Goal: Transaction & Acquisition: Purchase product/service

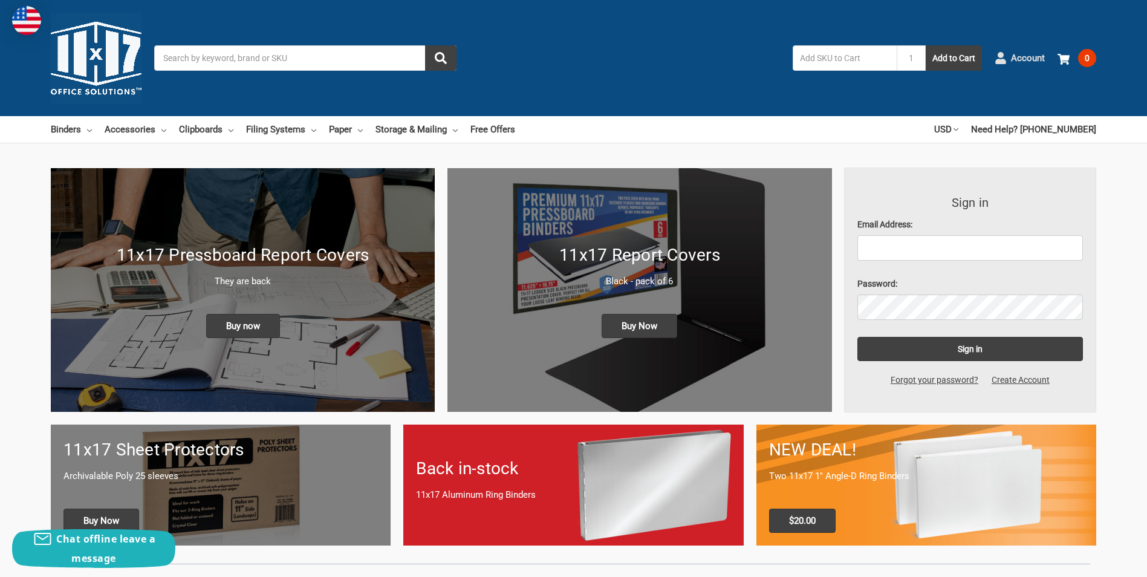
click at [1024, 55] on span "Account" at bounding box center [1028, 58] width 34 height 14
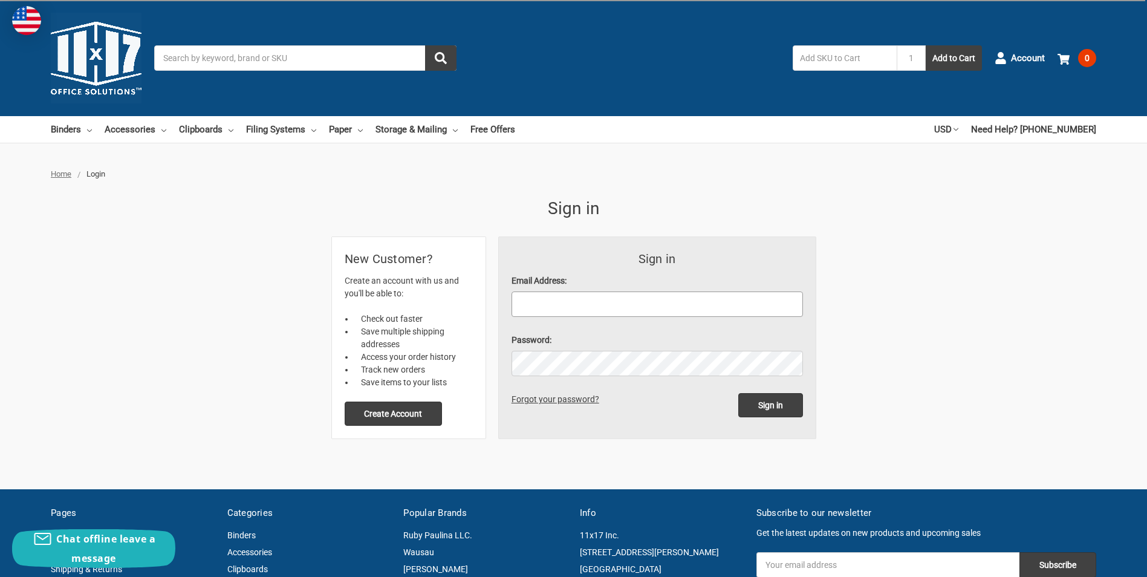
drag, startPoint x: 609, startPoint y: 304, endPoint x: 625, endPoint y: 278, distance: 30.7
click at [609, 304] on input "Email Address:" at bounding box center [658, 304] width 292 height 25
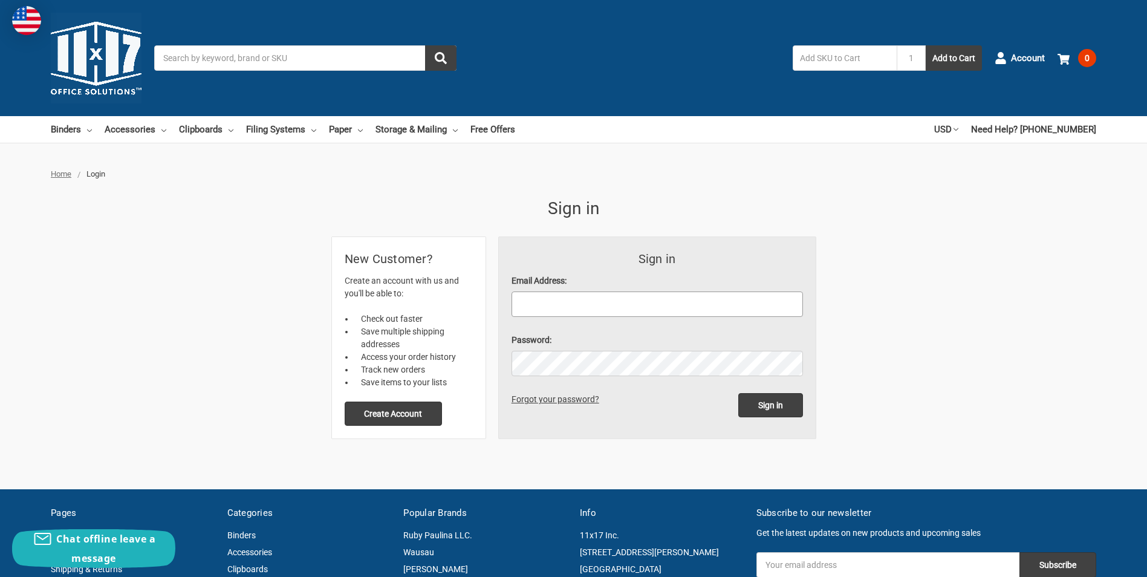
type input "[PERSON_NAME][EMAIL_ADDRESS][PERSON_NAME][DOMAIN_NAME]"
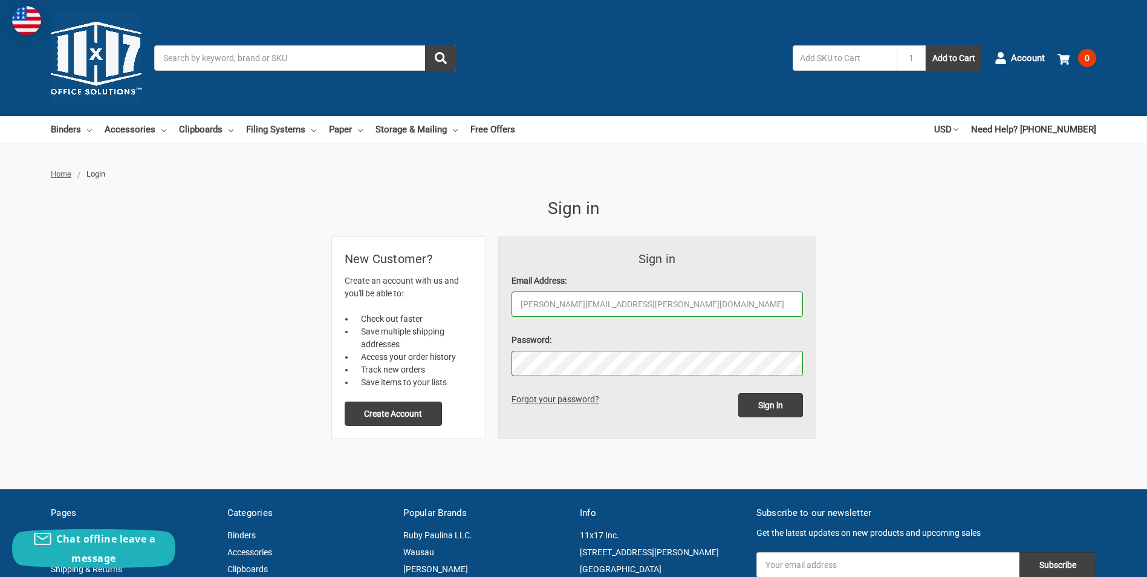
click at [739, 393] on input "Sign in" at bounding box center [771, 405] width 65 height 24
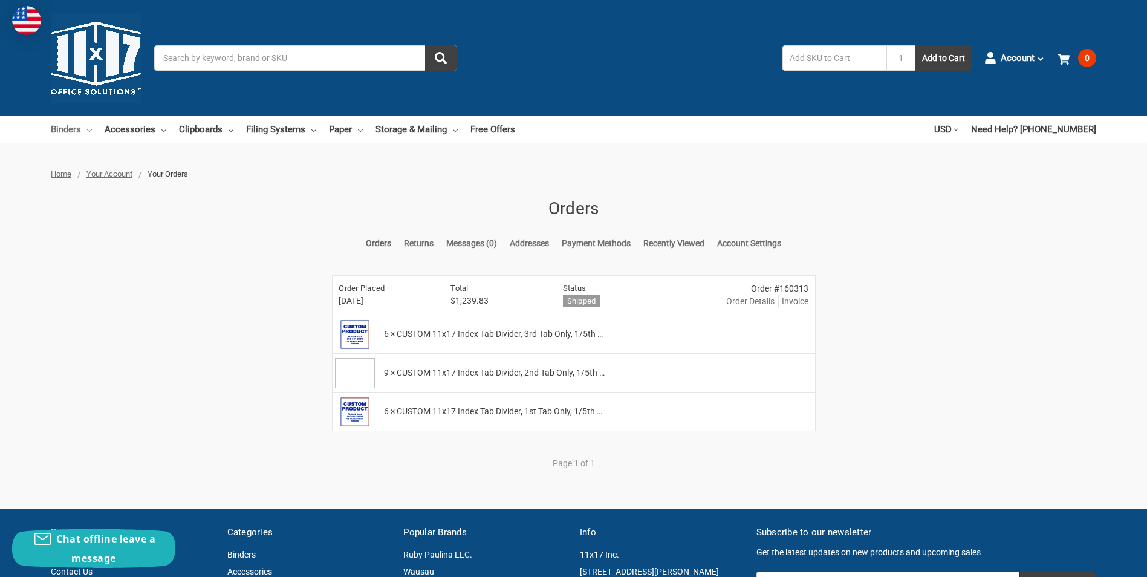
click at [73, 128] on link "Binders" at bounding box center [71, 129] width 41 height 27
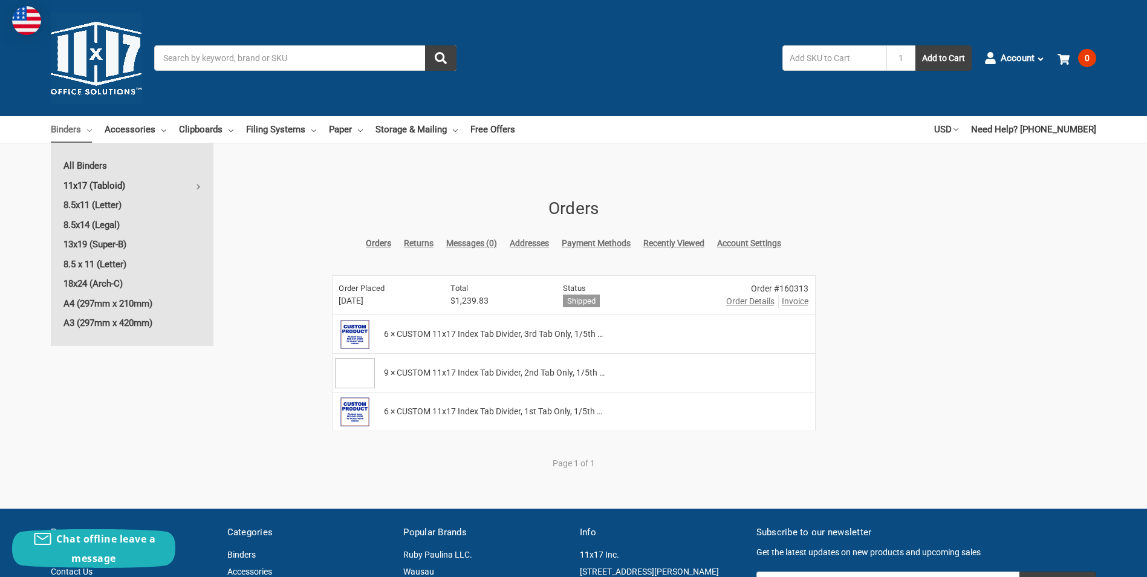
click at [84, 182] on link "11x17 (Tabloid)" at bounding box center [132, 185] width 163 height 19
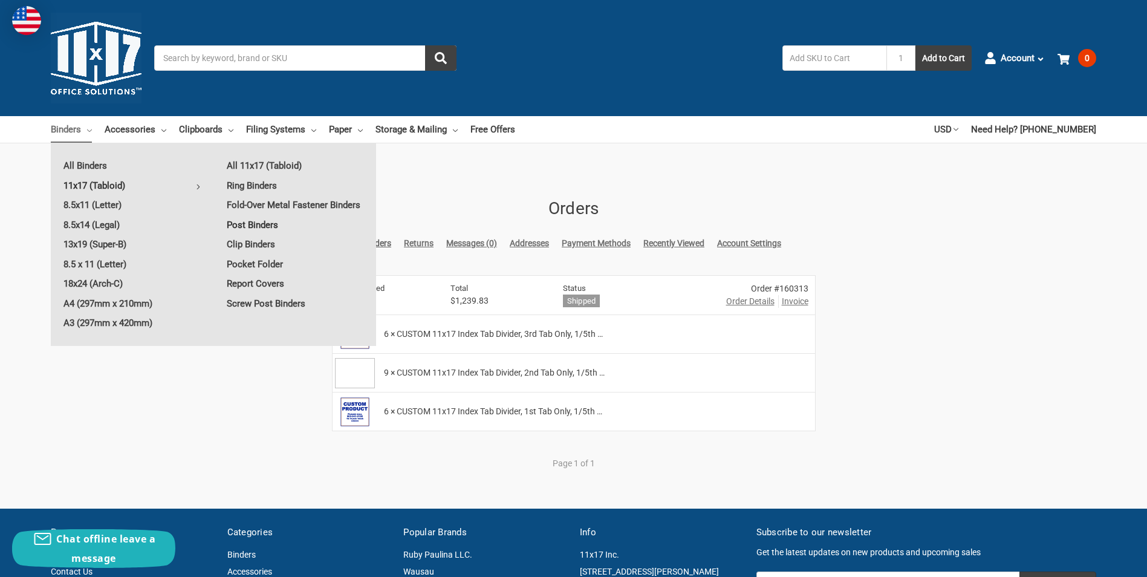
click at [270, 224] on link "Post Binders" at bounding box center [295, 224] width 162 height 19
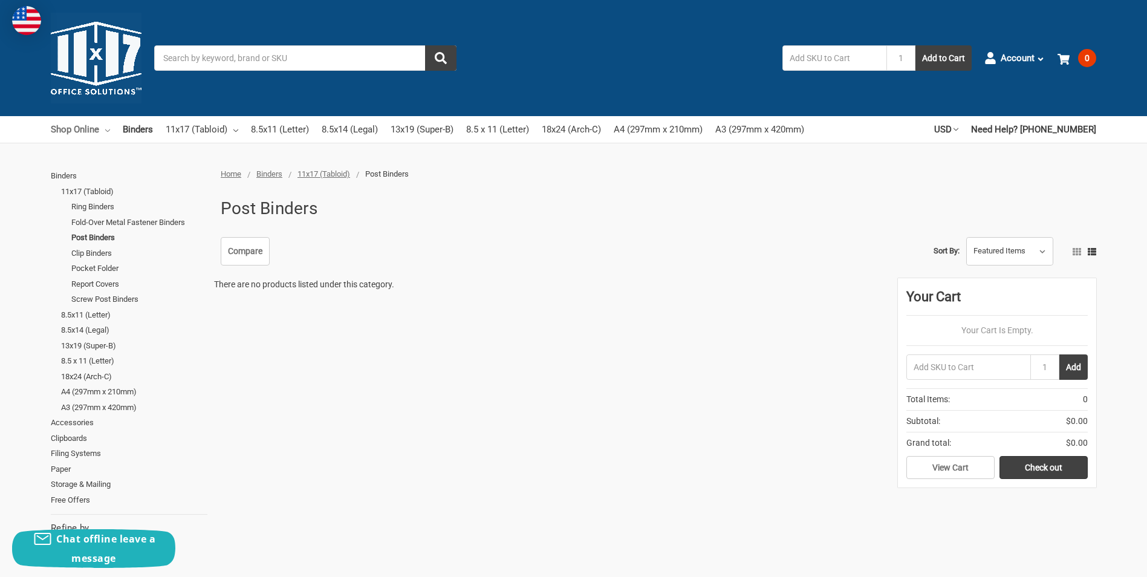
click at [85, 131] on link "Shop Online" at bounding box center [80, 129] width 59 height 27
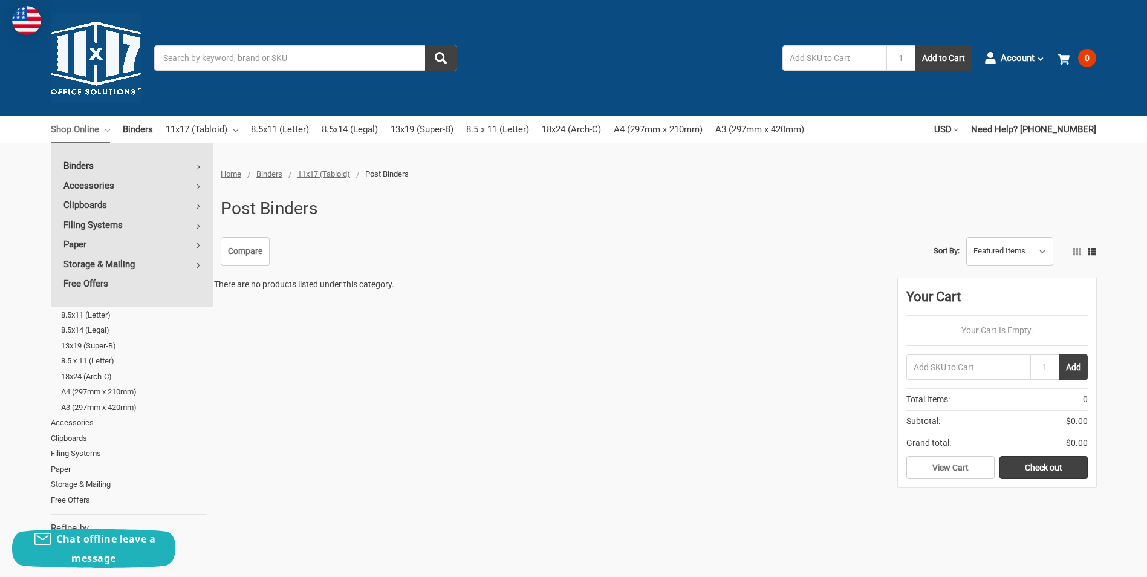
click at [86, 164] on link "Binders" at bounding box center [132, 165] width 163 height 19
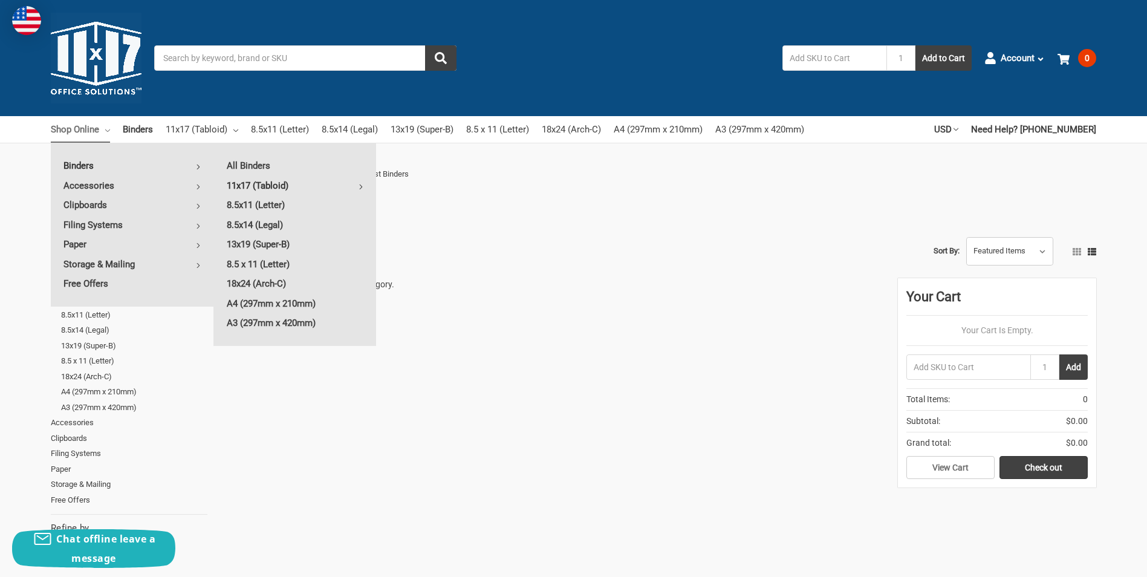
click at [282, 184] on link "11x17 (Tabloid)" at bounding box center [295, 185] width 162 height 19
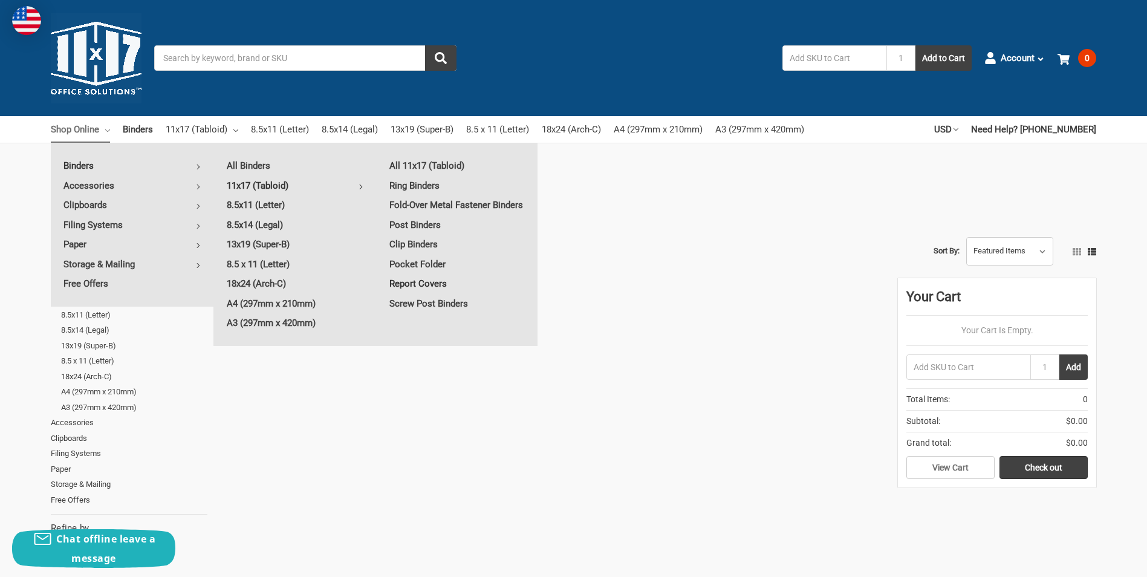
click at [429, 279] on link "Report Covers" at bounding box center [457, 283] width 161 height 19
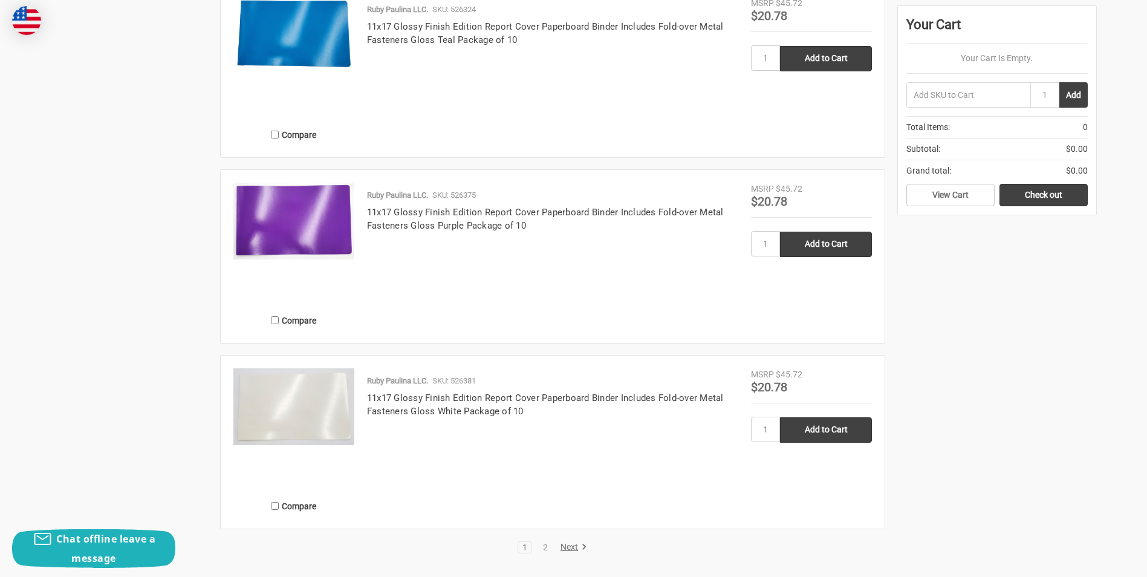
scroll to position [2238, 0]
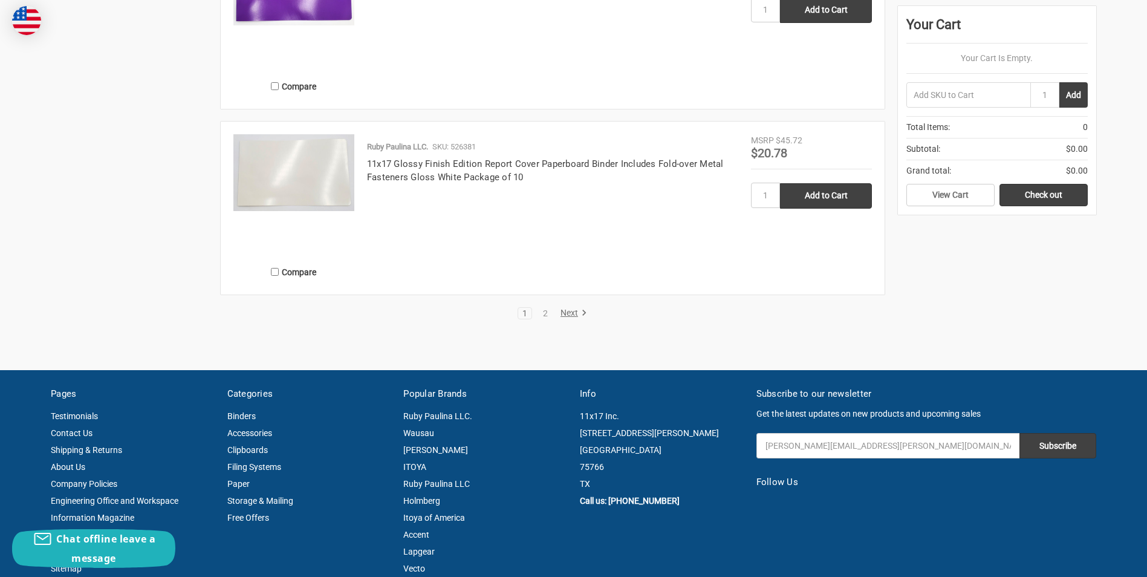
click at [563, 311] on link "Next" at bounding box center [571, 313] width 31 height 11
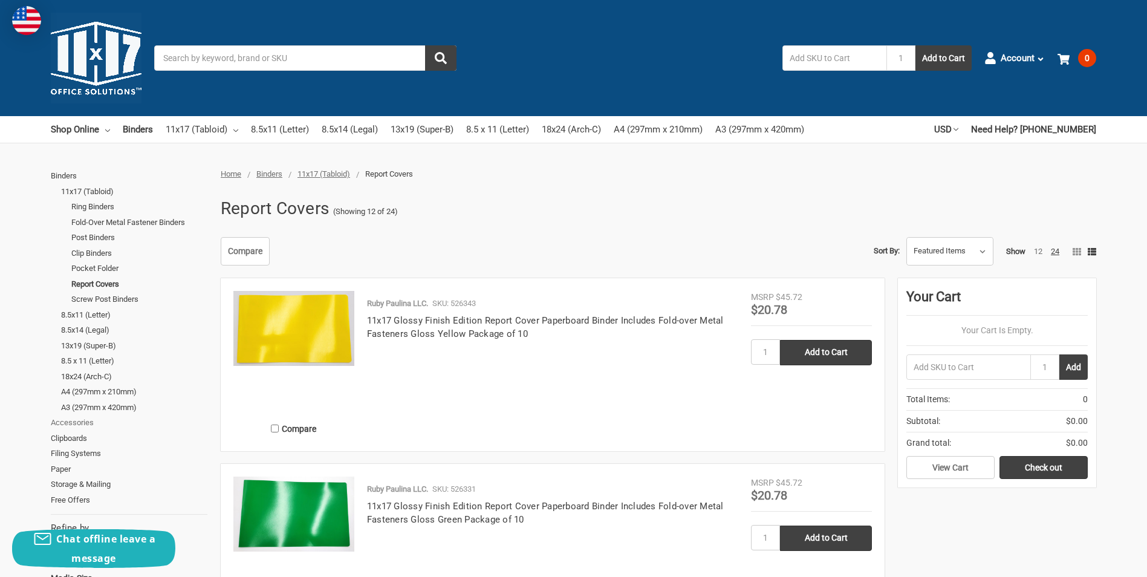
click at [85, 425] on link "Accessories" at bounding box center [129, 423] width 157 height 16
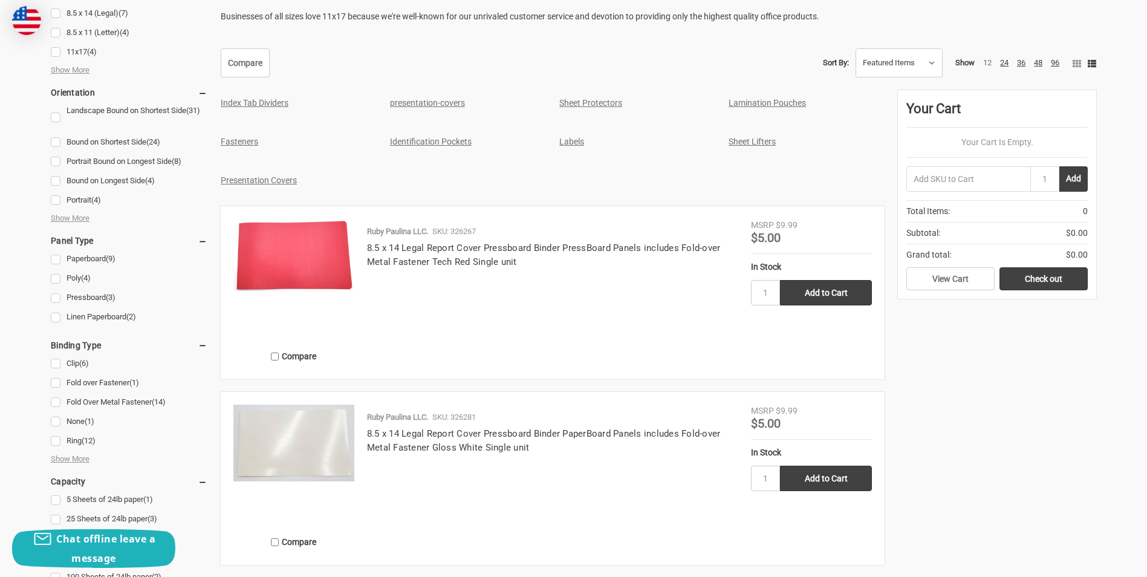
scroll to position [363, 0]
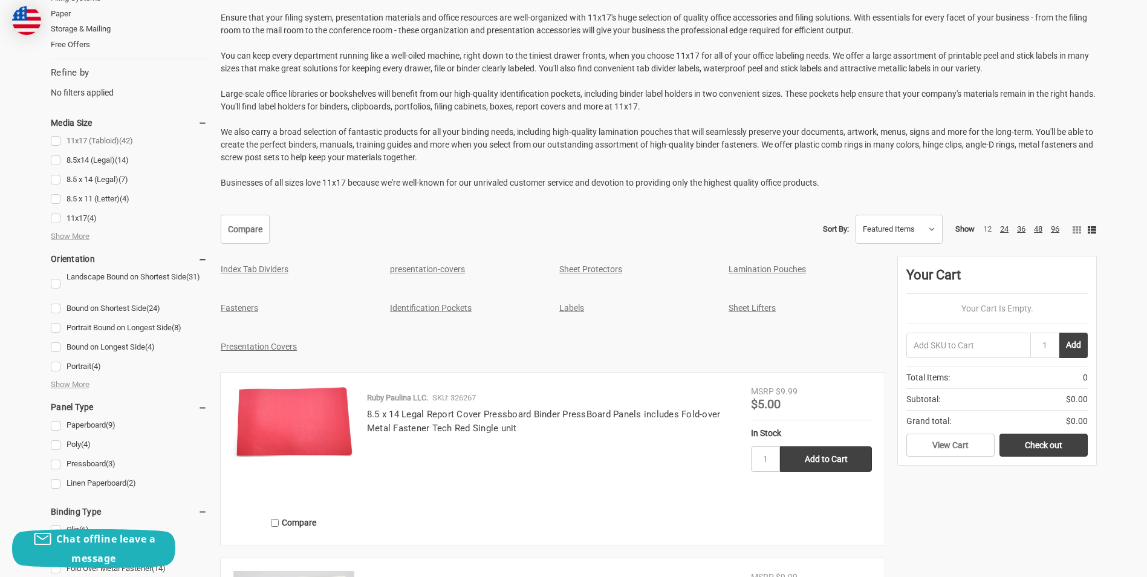
click at [57, 141] on link "11x17 (Tabloid) (42)" at bounding box center [129, 141] width 157 height 16
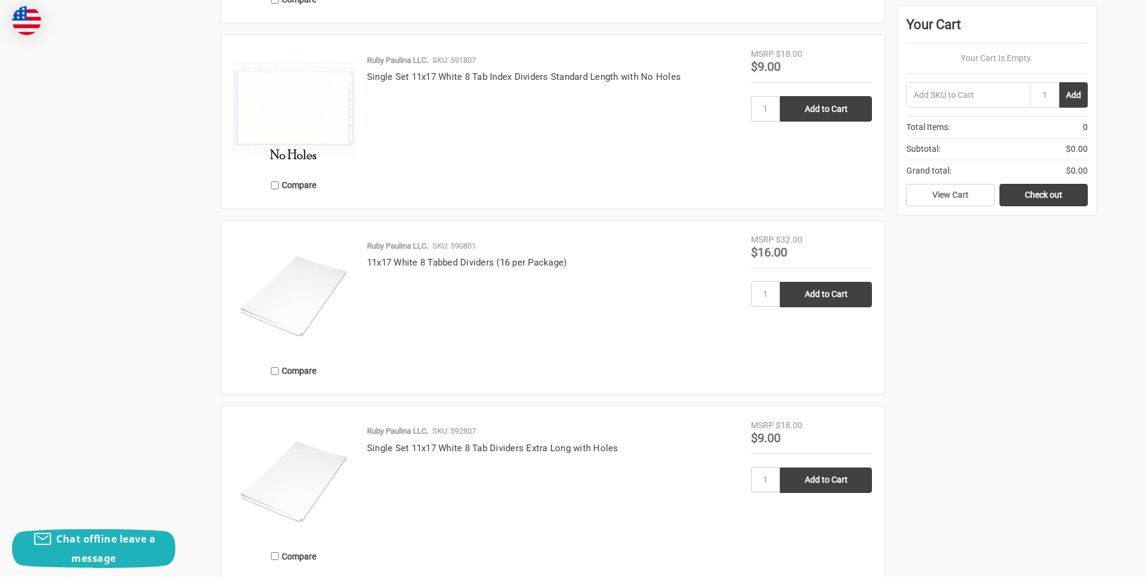
scroll to position [2419, 0]
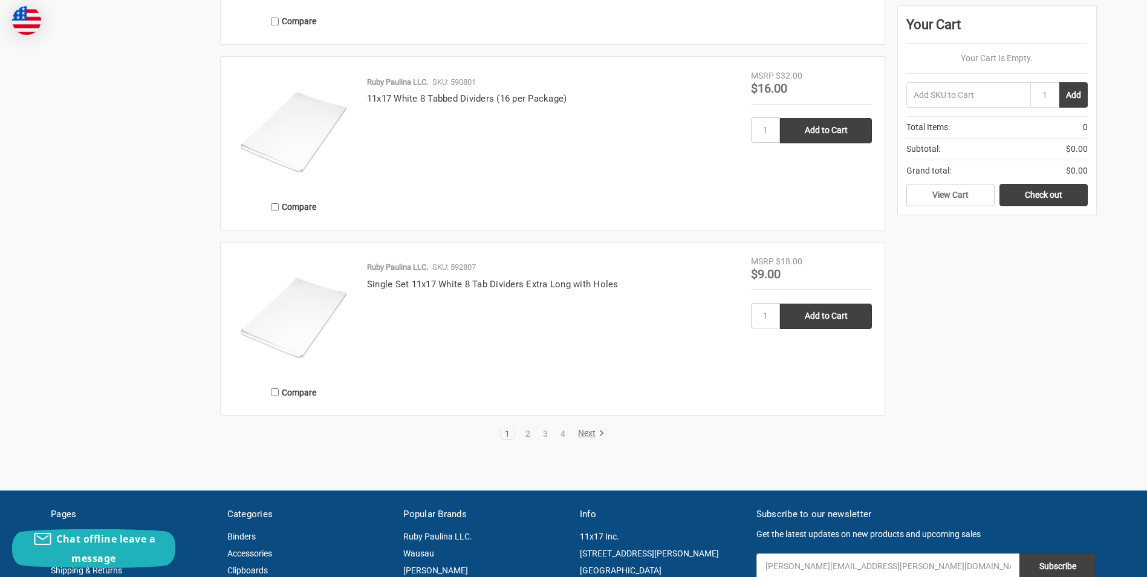
click at [585, 434] on link "Next" at bounding box center [589, 433] width 31 height 11
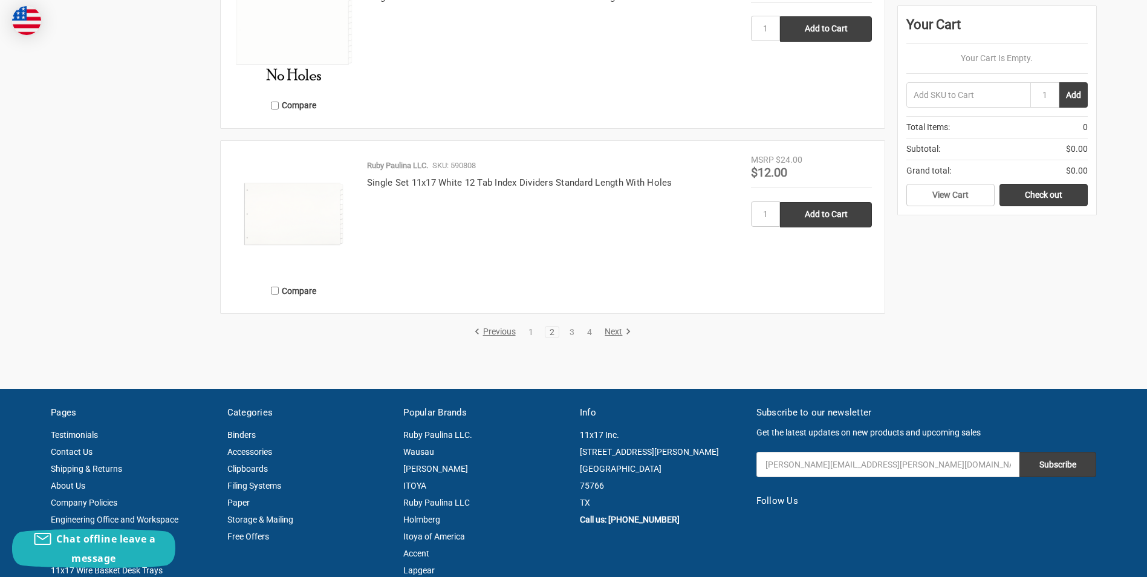
scroll to position [2540, 0]
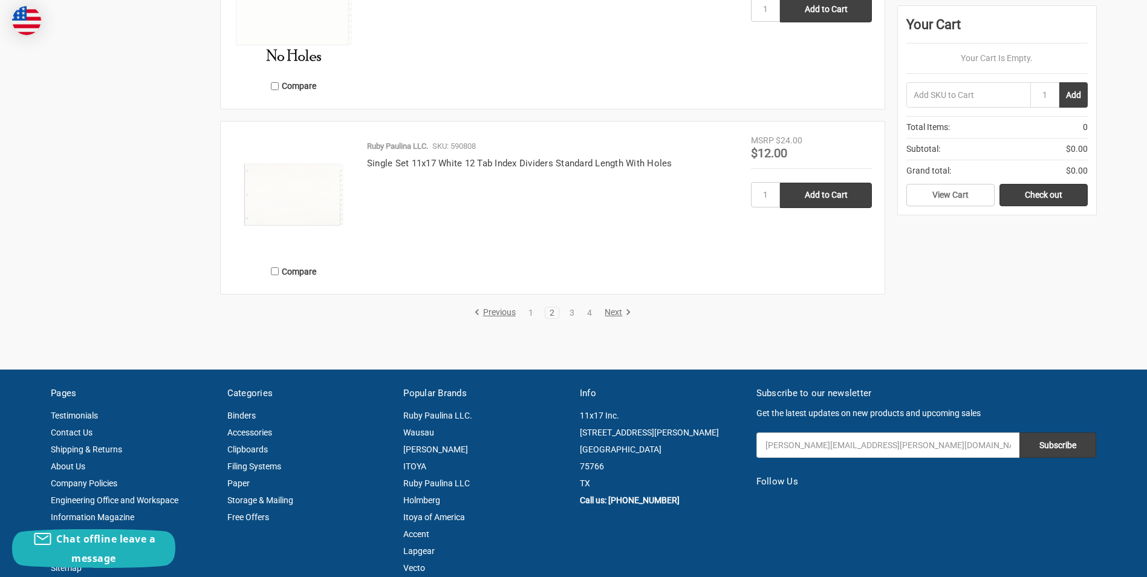
click at [618, 312] on link "Next" at bounding box center [616, 312] width 31 height 11
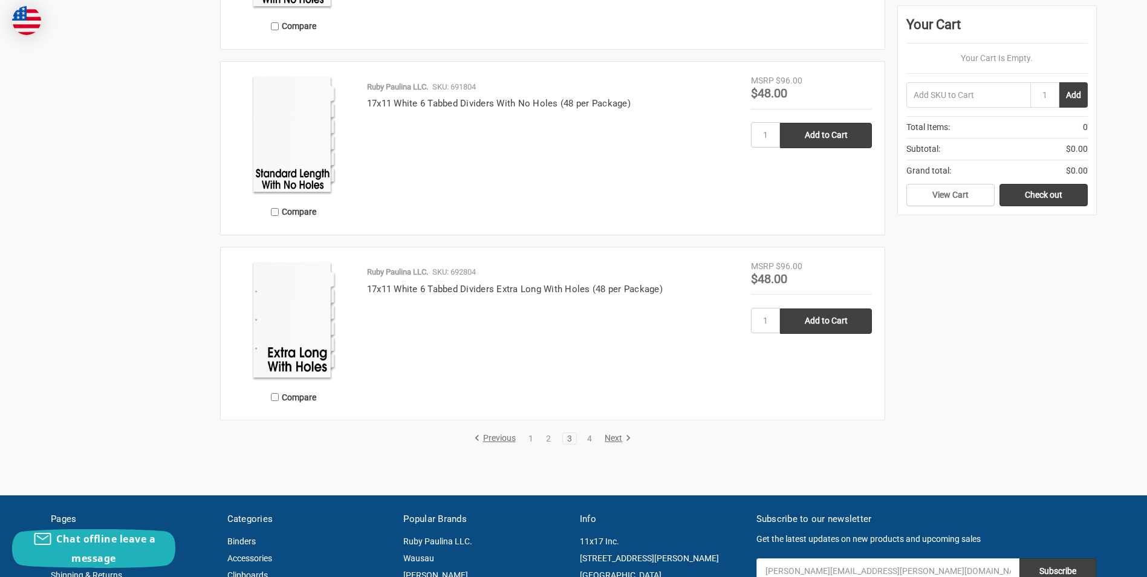
scroll to position [2540, 0]
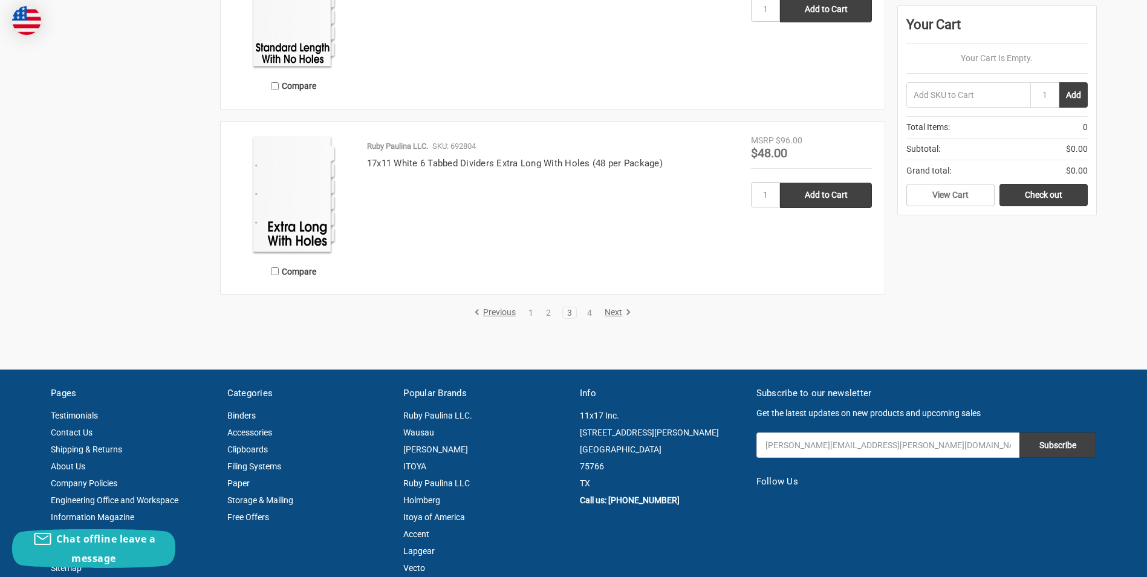
click at [617, 313] on link "Next" at bounding box center [616, 312] width 31 height 11
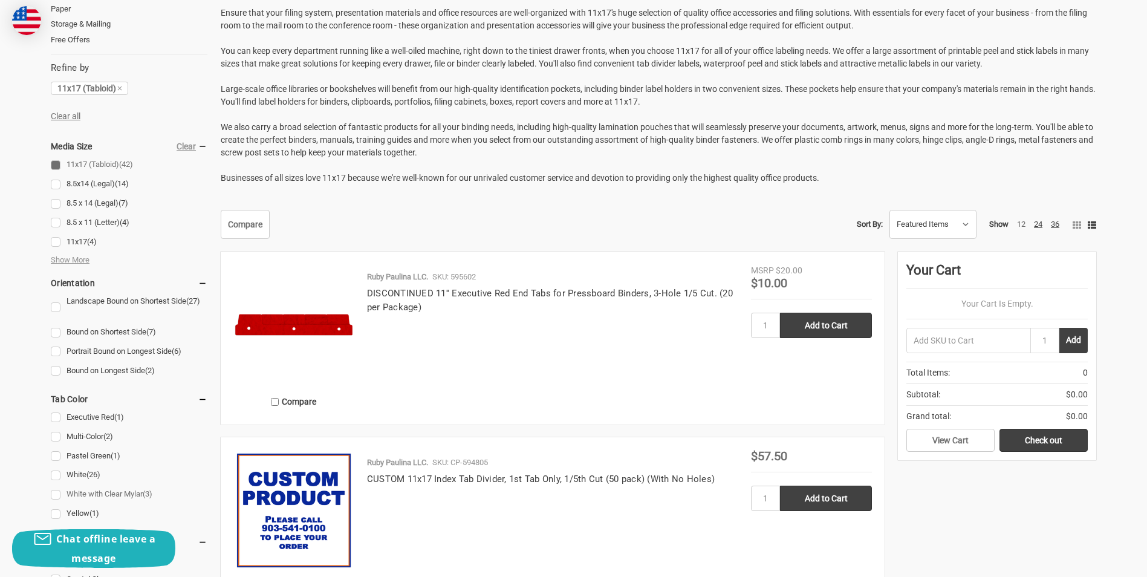
scroll to position [484, 0]
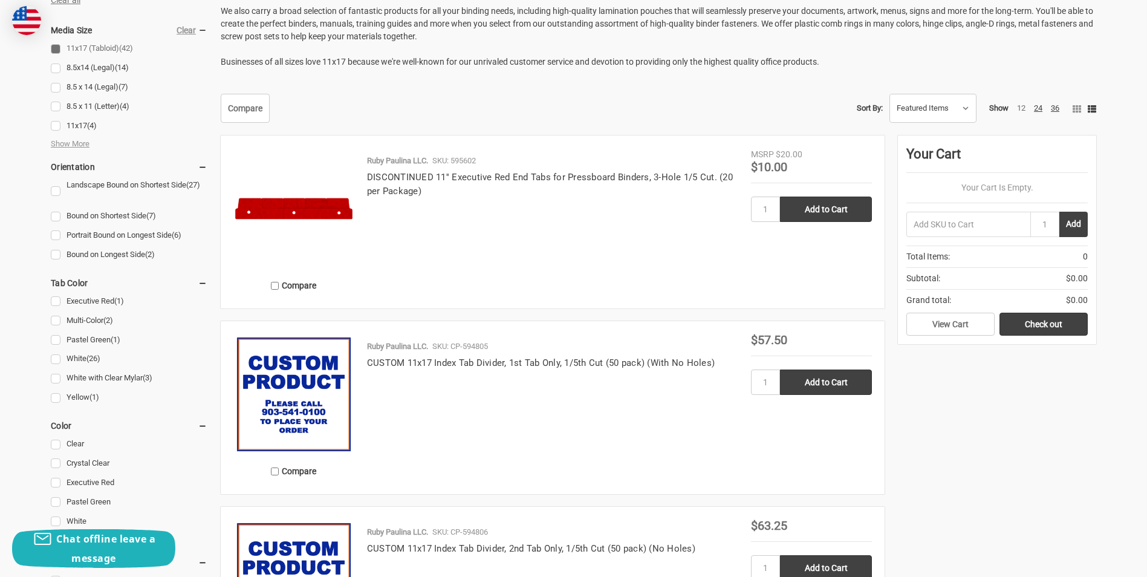
click at [56, 319] on link "Multi-Color (2)" at bounding box center [129, 321] width 157 height 16
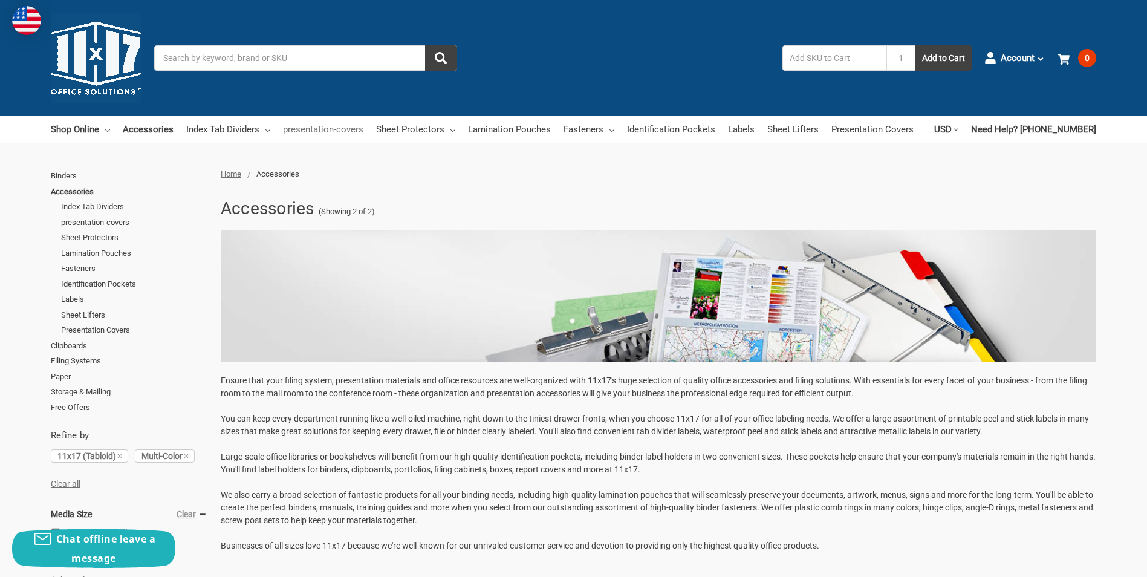
click at [335, 128] on link "presentation-covers" at bounding box center [323, 129] width 80 height 27
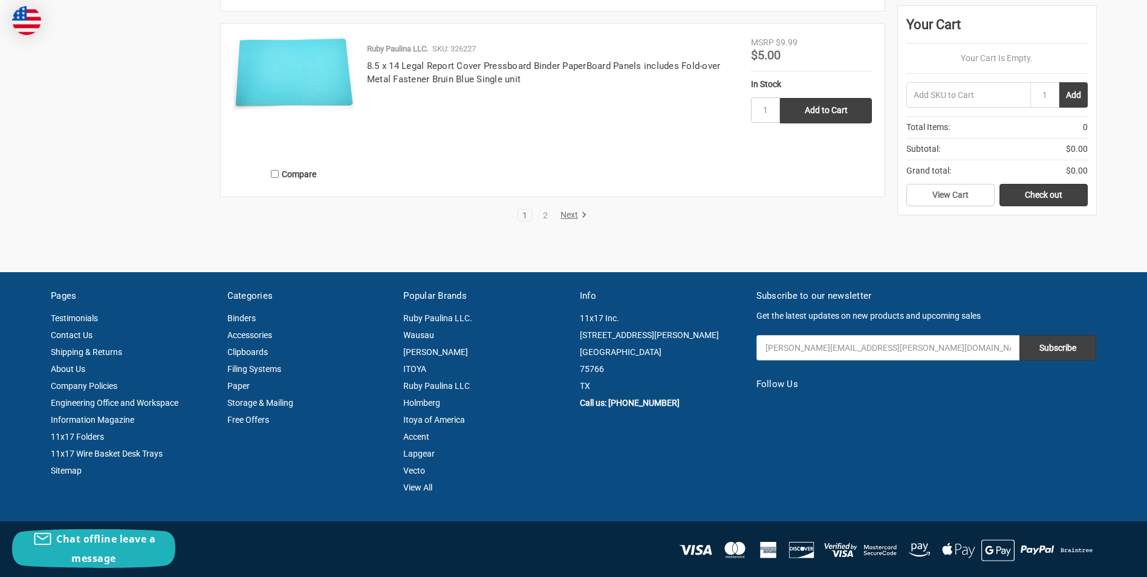
scroll to position [2298, 0]
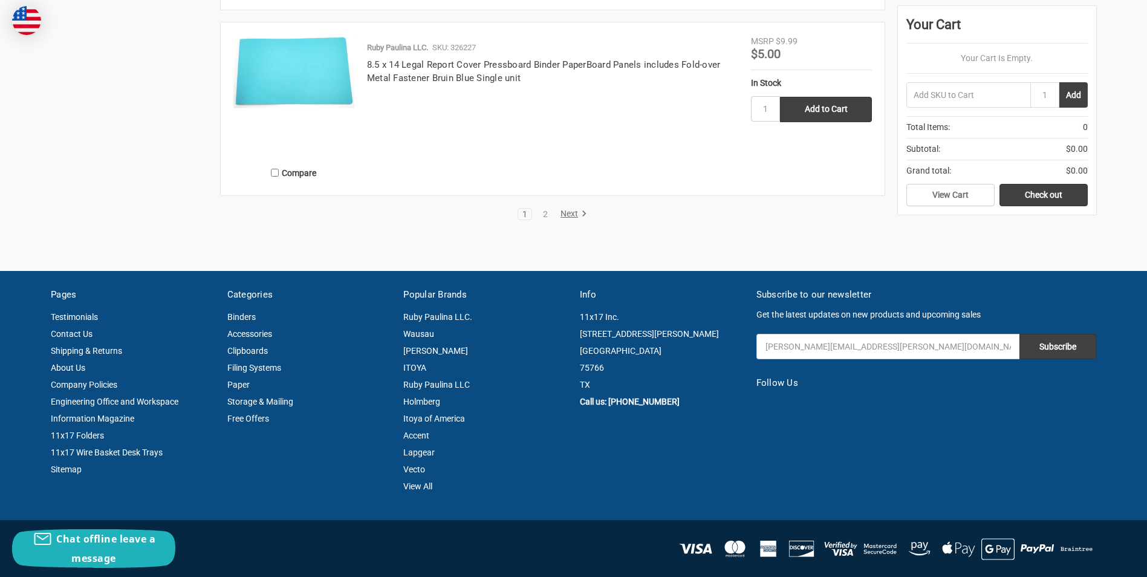
click at [569, 210] on link "Next" at bounding box center [571, 214] width 31 height 11
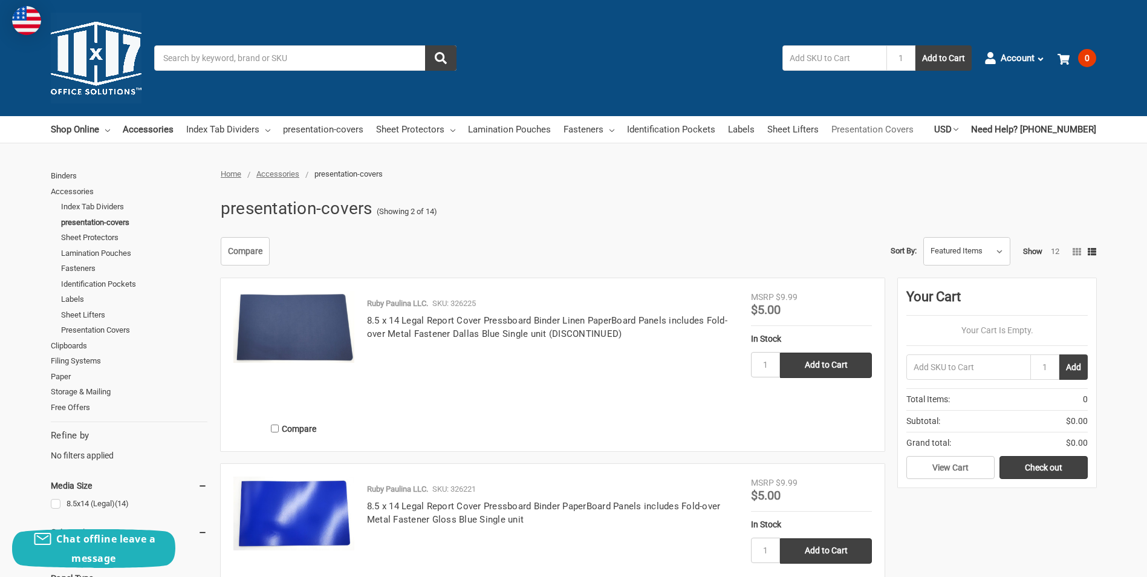
click at [869, 131] on link "Presentation Covers" at bounding box center [873, 129] width 82 height 27
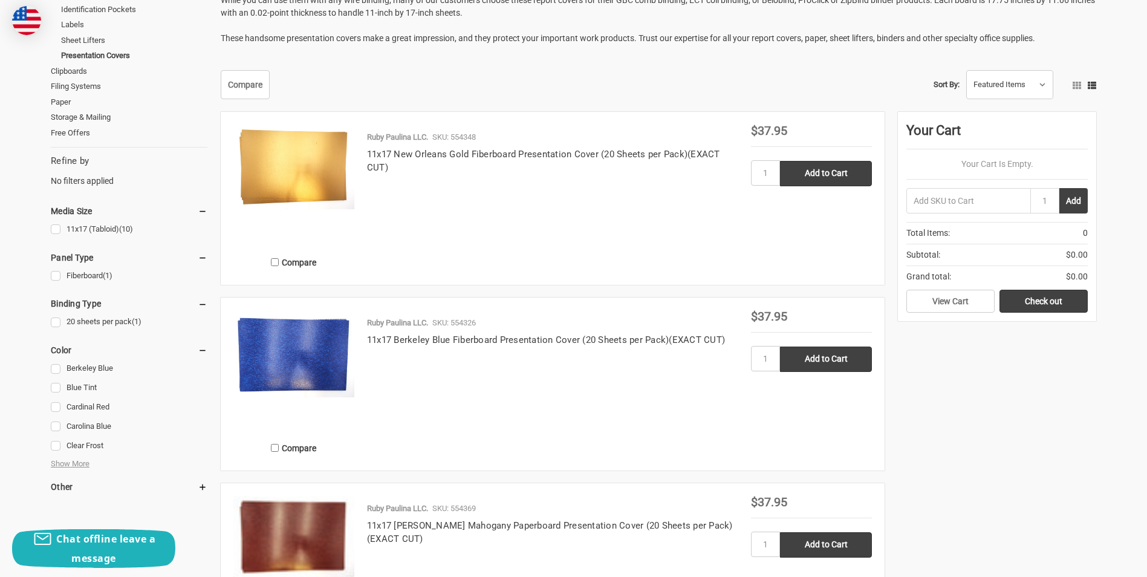
scroll to position [302, 0]
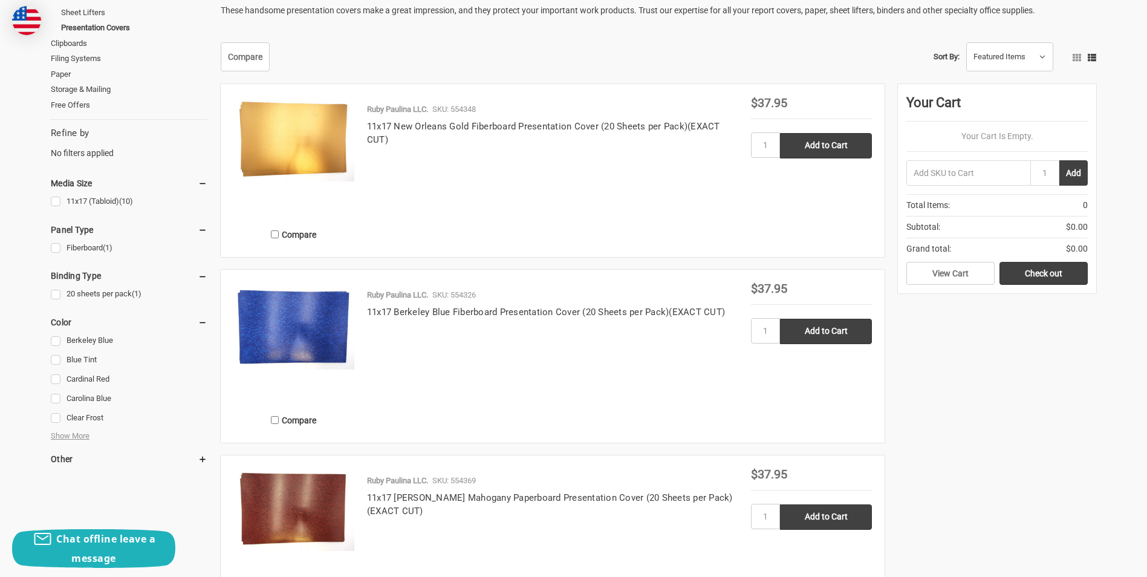
click at [316, 318] on img at bounding box center [293, 325] width 121 height 86
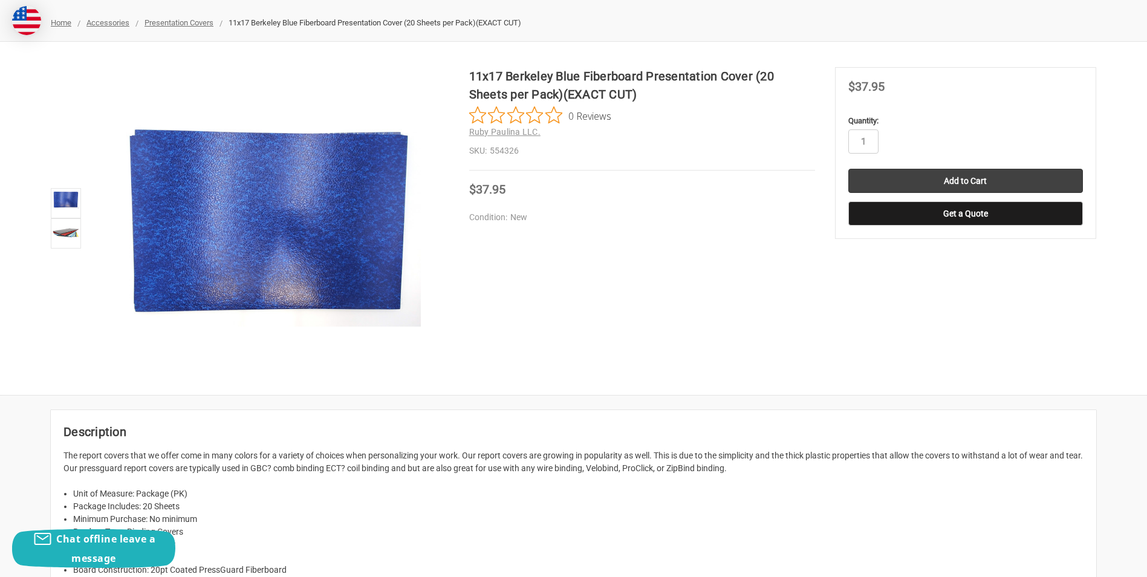
scroll to position [60, 0]
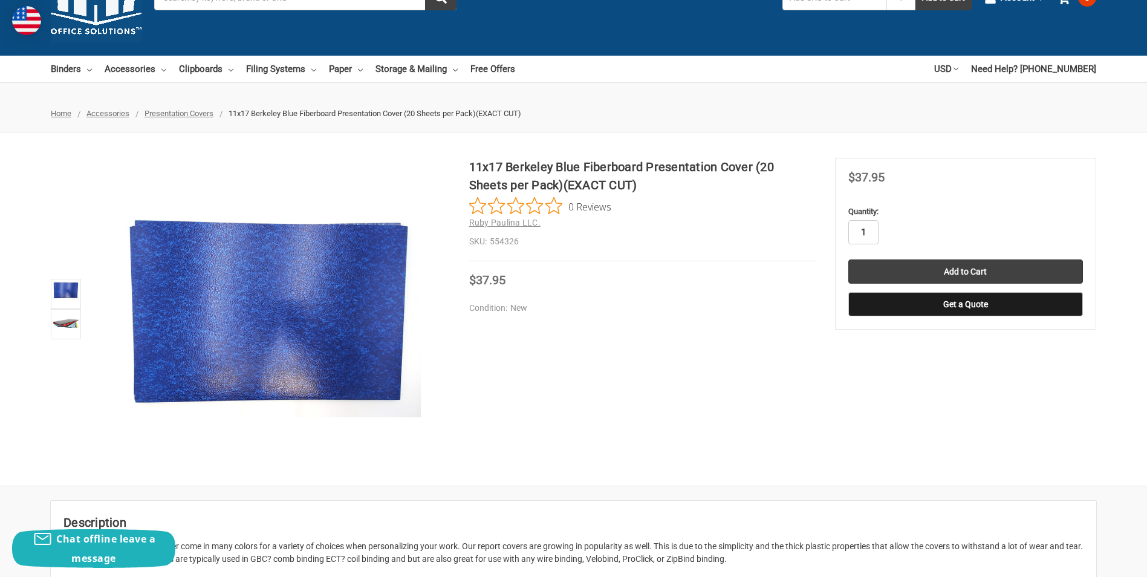
click at [870, 230] on input "1" at bounding box center [864, 232] width 30 height 24
type input "10"
click at [919, 211] on label "Quantity:" at bounding box center [966, 212] width 235 height 12
click at [879, 220] on input "10" at bounding box center [864, 232] width 30 height 24
click at [733, 345] on div "11x17 Berkeley Blue Fiberboard Presentation Cover (20 Sheets per Pack)(EXACT CU…" at bounding box center [573, 309] width 1147 height 302
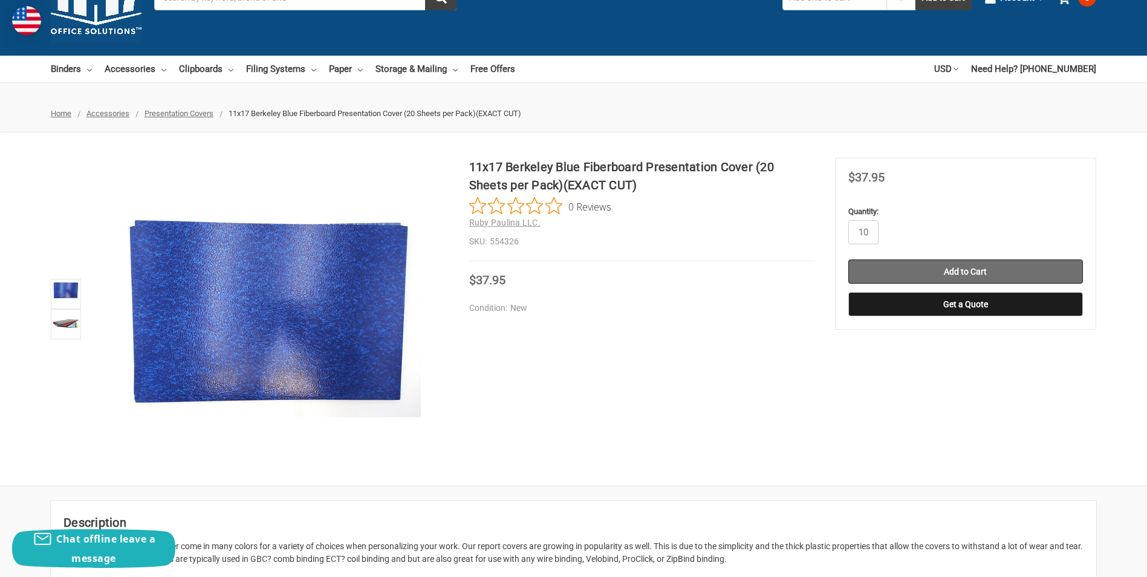
click at [968, 269] on input "Add to Cart" at bounding box center [966, 271] width 235 height 24
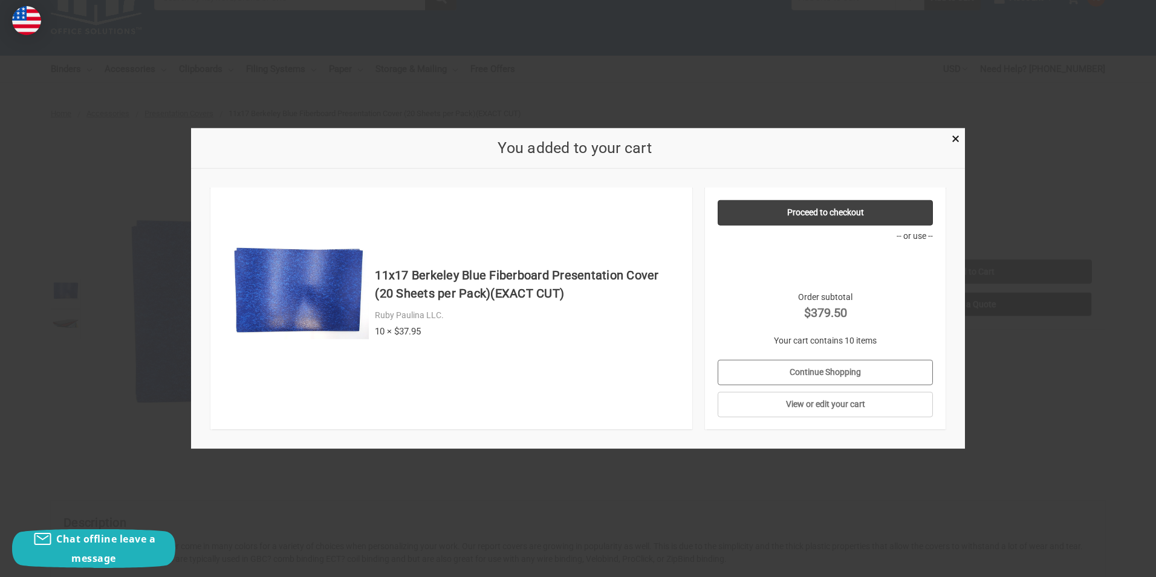
click at [809, 373] on link "Continue Shopping" at bounding box center [826, 372] width 216 height 25
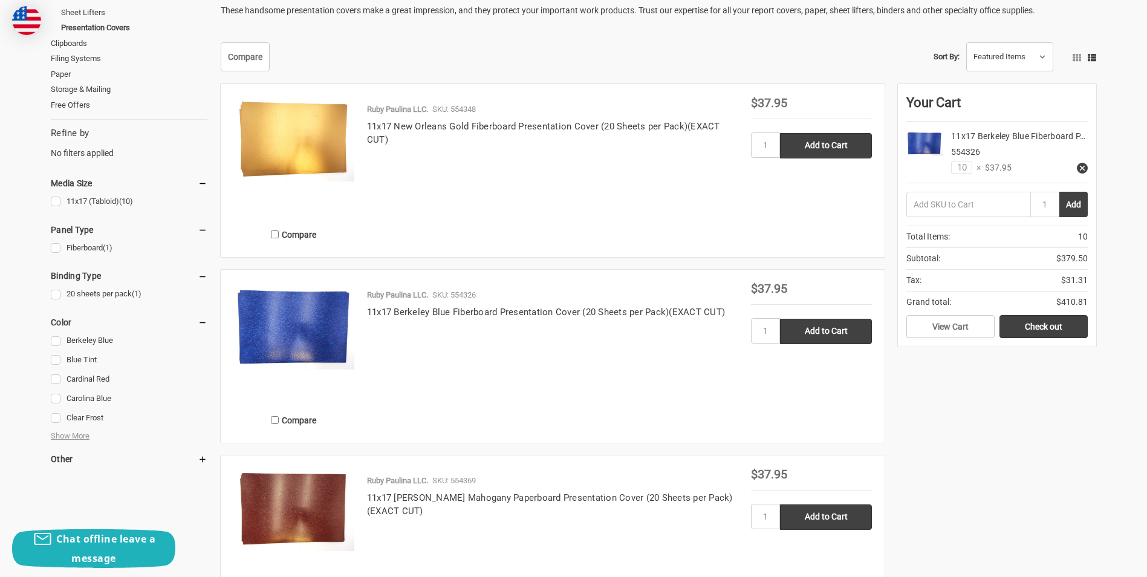
click at [309, 138] on img at bounding box center [293, 139] width 121 height 84
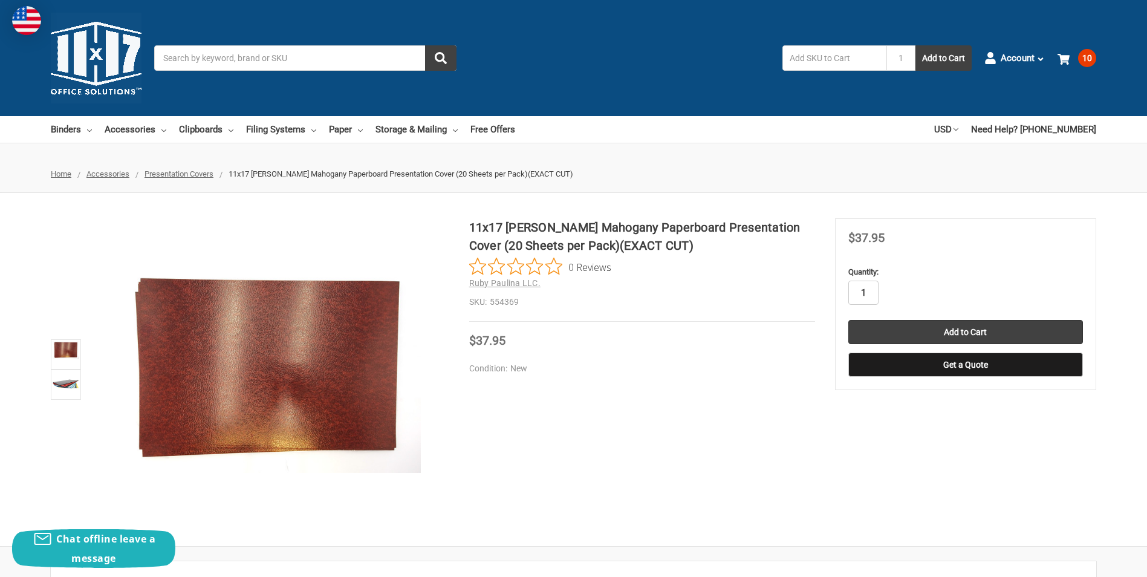
click at [870, 291] on input "1" at bounding box center [864, 293] width 30 height 24
type input "10"
click at [912, 277] on label "Quantity:" at bounding box center [966, 272] width 235 height 12
click at [879, 281] on input "10" at bounding box center [864, 293] width 30 height 24
click at [936, 275] on label "Quantity:" at bounding box center [966, 272] width 235 height 12
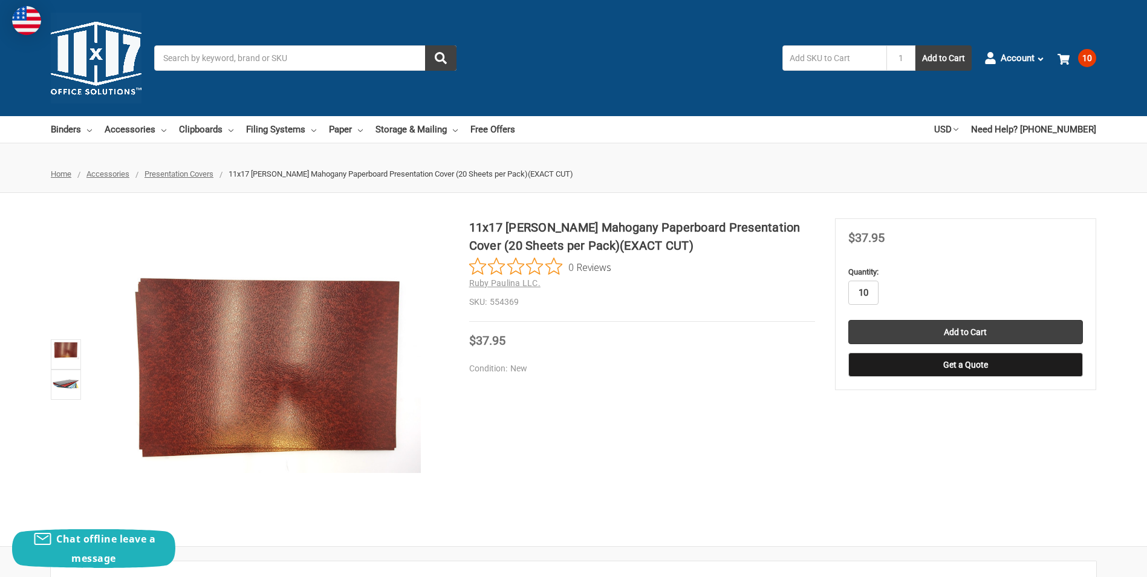
click at [879, 281] on input "10" at bounding box center [864, 293] width 30 height 24
click at [774, 420] on div "11x17 Morehouse Mahogany Paperboard Presentation Cover (20 Sheets per Pack)(EXA…" at bounding box center [573, 369] width 1147 height 302
click at [964, 328] on input "Add to Cart" at bounding box center [966, 332] width 235 height 24
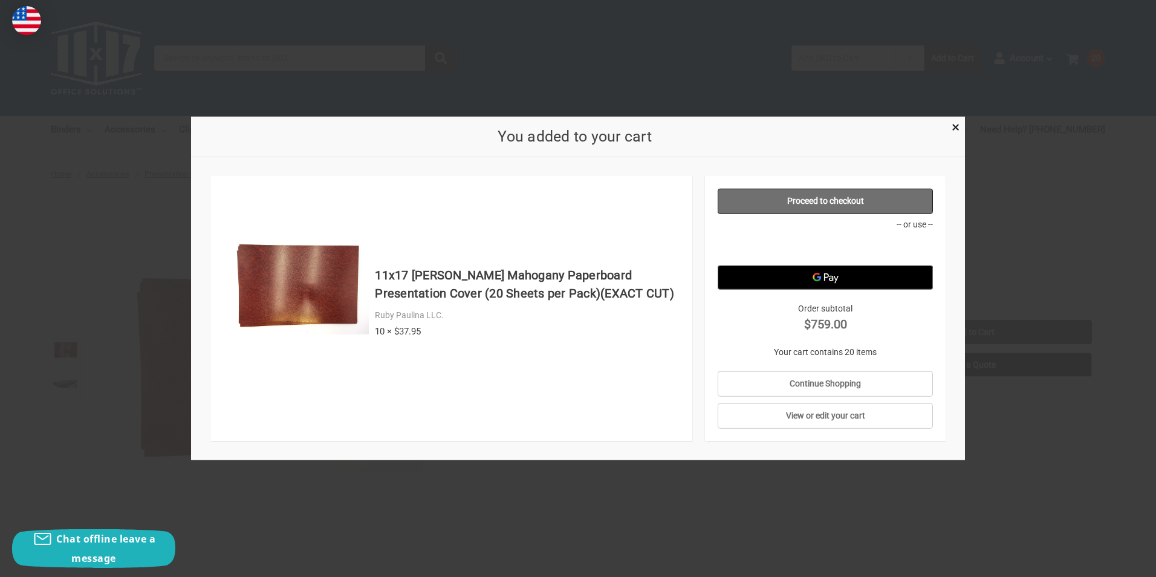
click at [829, 201] on link "Proceed to checkout" at bounding box center [826, 201] width 216 height 25
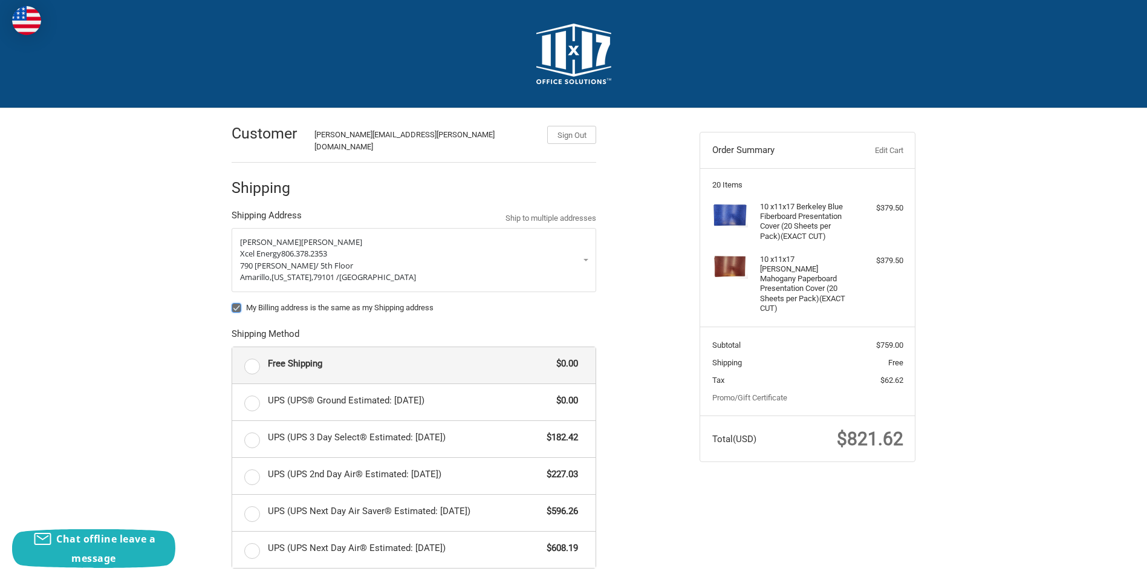
radio input "true"
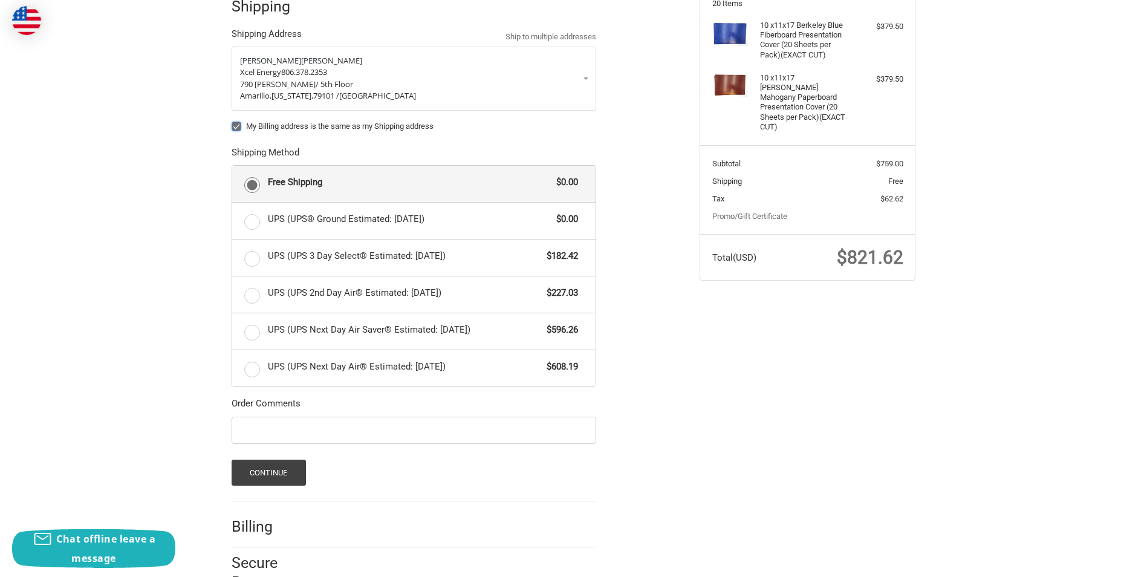
scroll to position [212, 0]
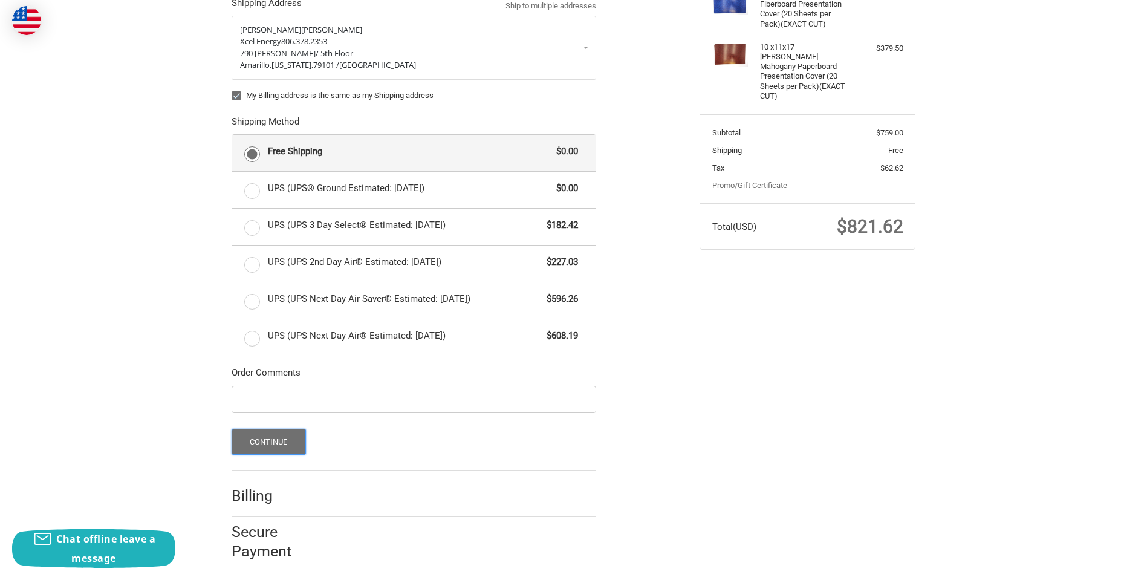
click at [276, 432] on button "Continue" at bounding box center [269, 442] width 74 height 26
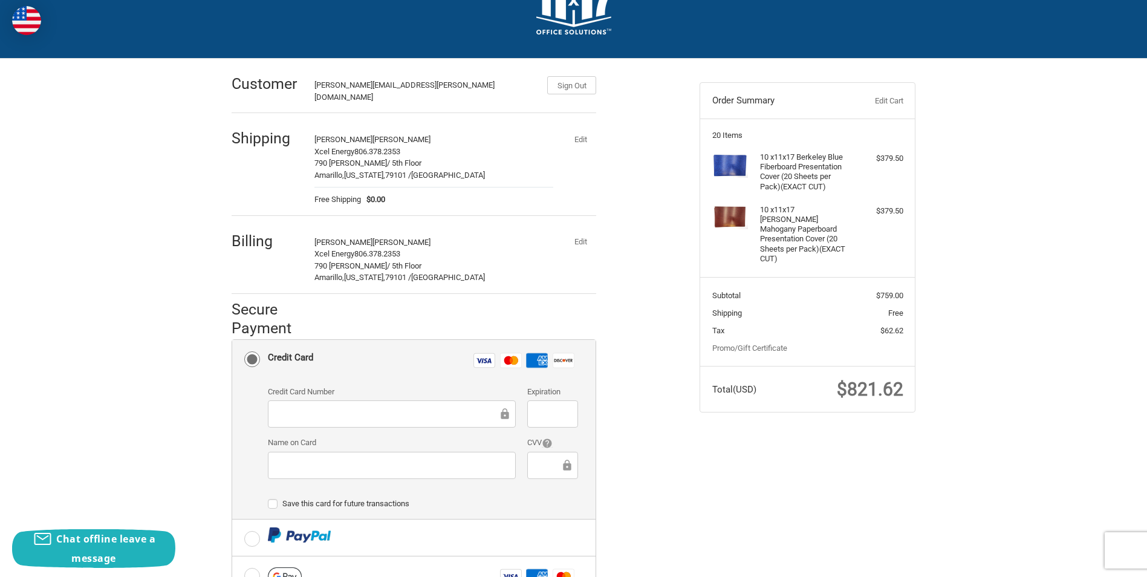
scroll to position [121, 0]
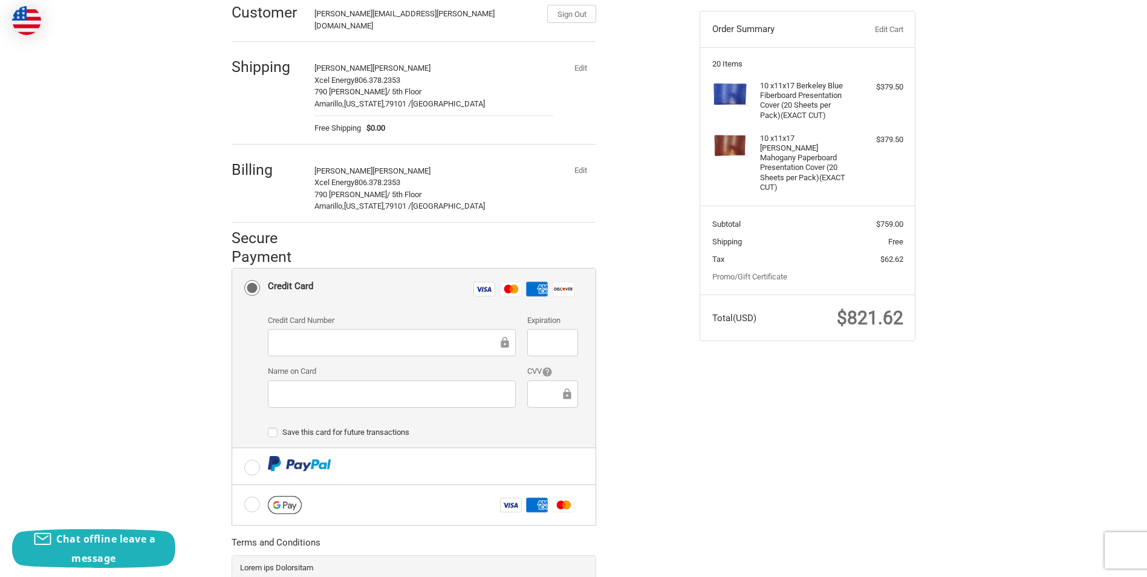
click at [578, 162] on button "Edit" at bounding box center [580, 170] width 31 height 17
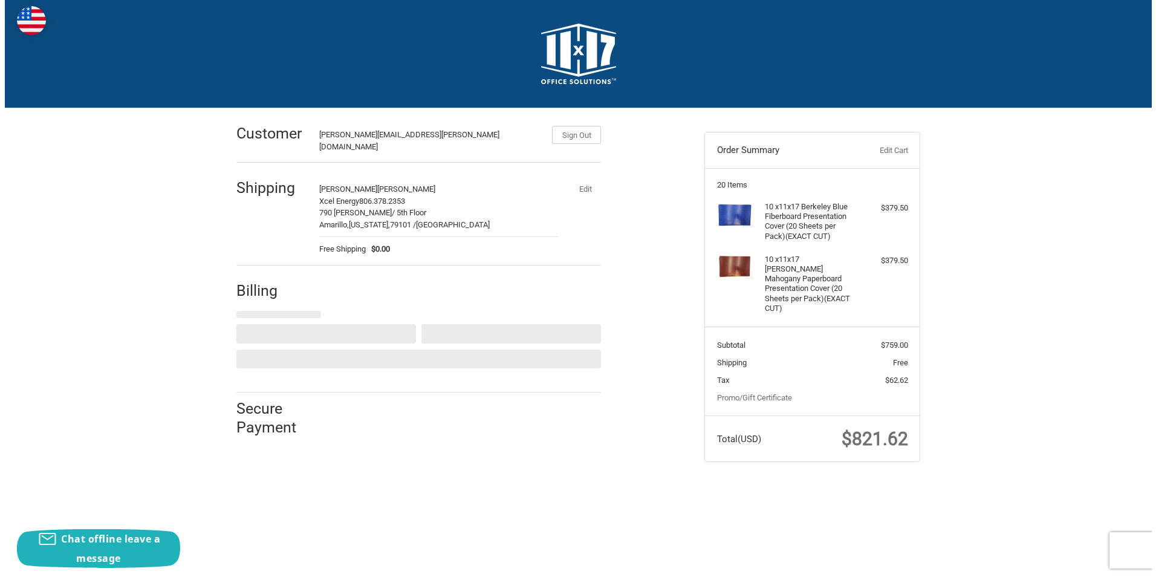
scroll to position [0, 0]
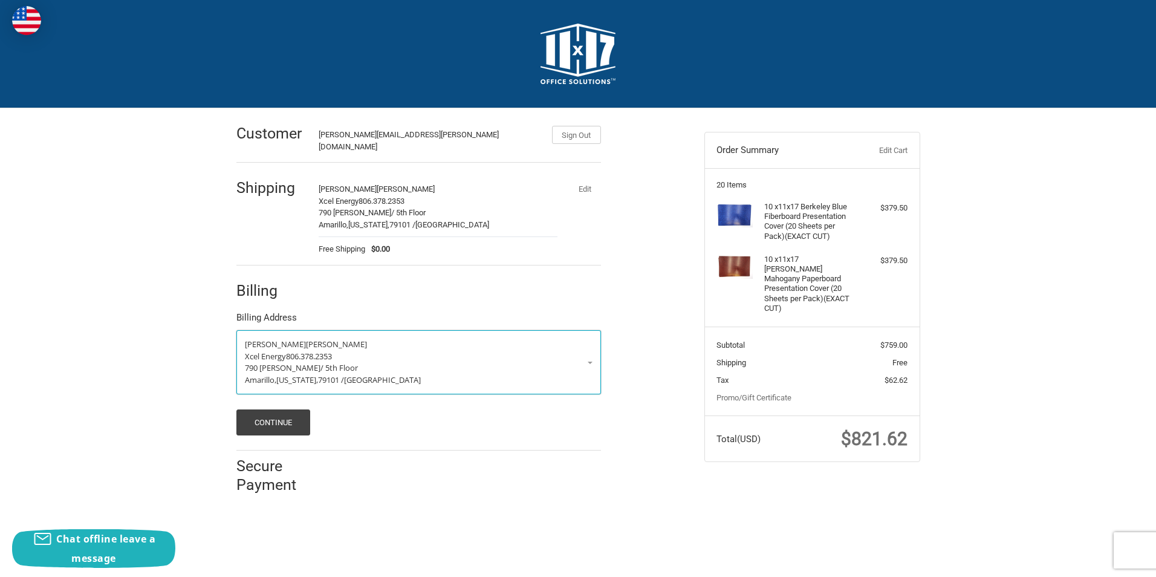
click at [269, 339] on span "[PERSON_NAME]" at bounding box center [275, 344] width 61 height 11
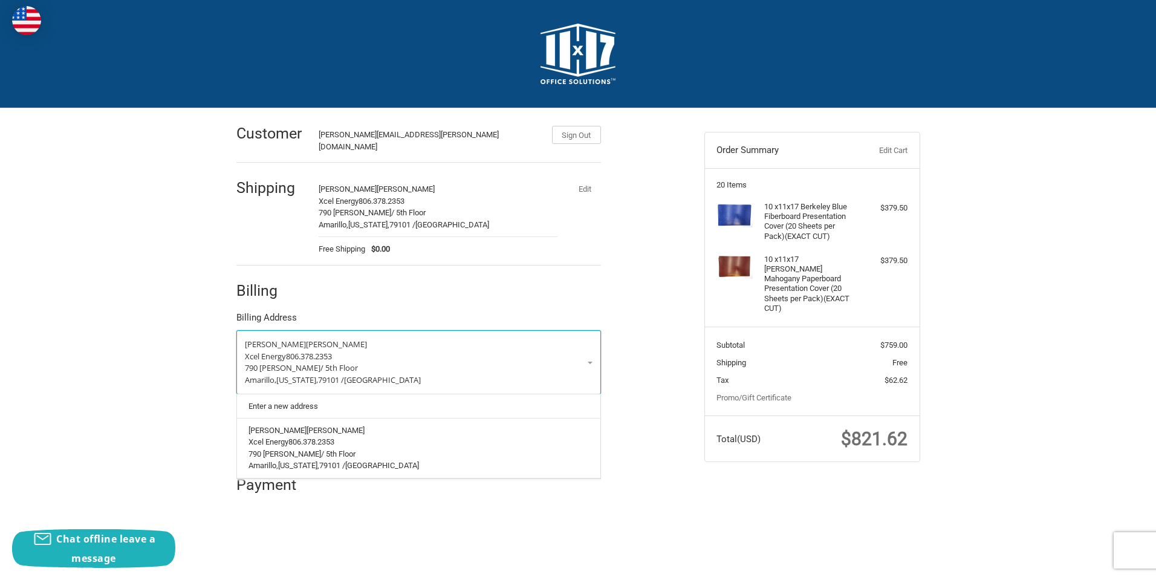
click at [267, 339] on span "[PERSON_NAME]" at bounding box center [275, 344] width 61 height 11
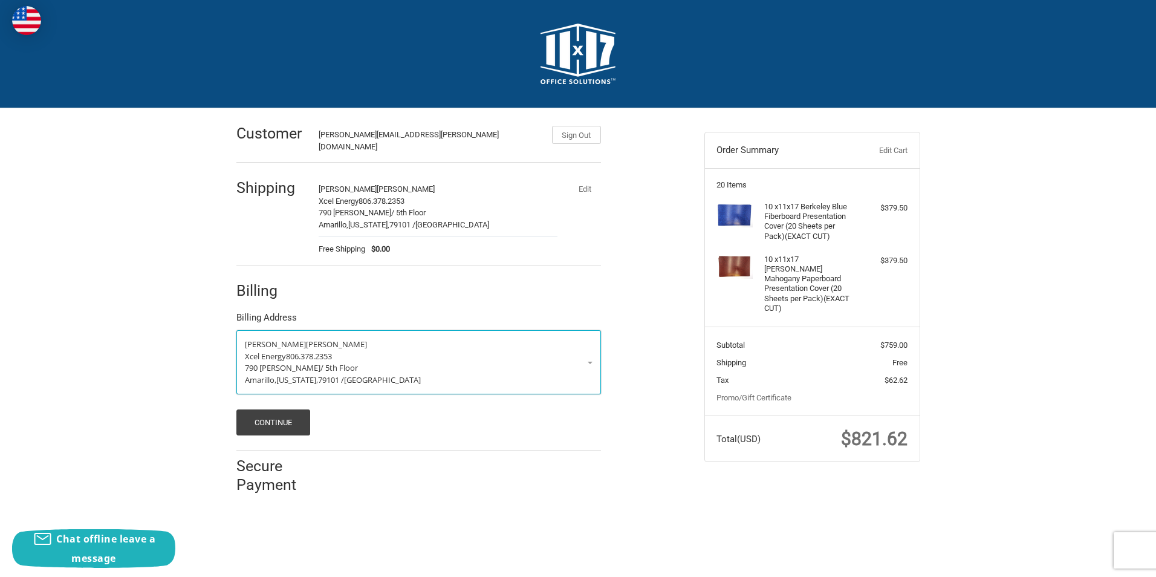
click at [268, 339] on span "[PERSON_NAME]" at bounding box center [275, 344] width 61 height 11
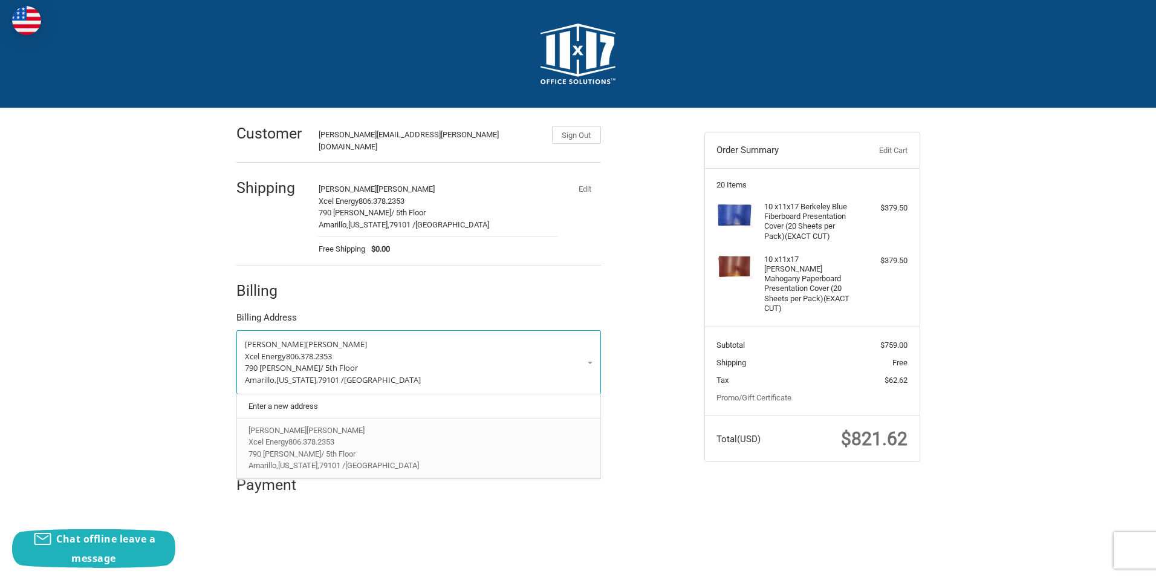
click at [273, 426] on span "[PERSON_NAME]" at bounding box center [278, 430] width 58 height 9
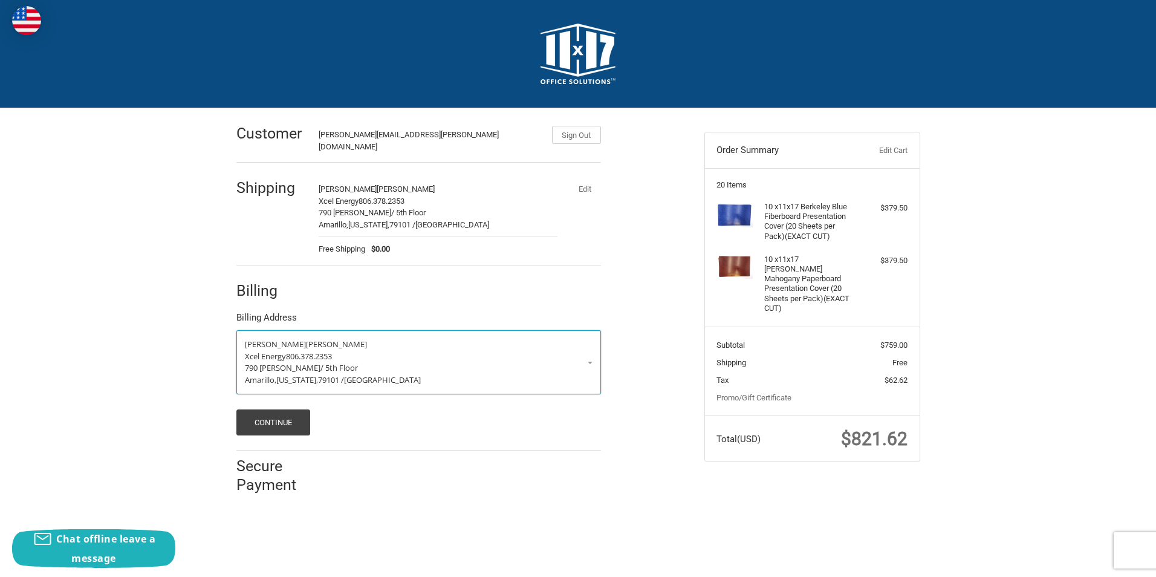
click at [589, 354] on link "Jeffrey Watson Xcel Energy 806.378.2353 790 S. Buchanan / 5th Floor Amarillo, T…" at bounding box center [418, 362] width 365 height 64
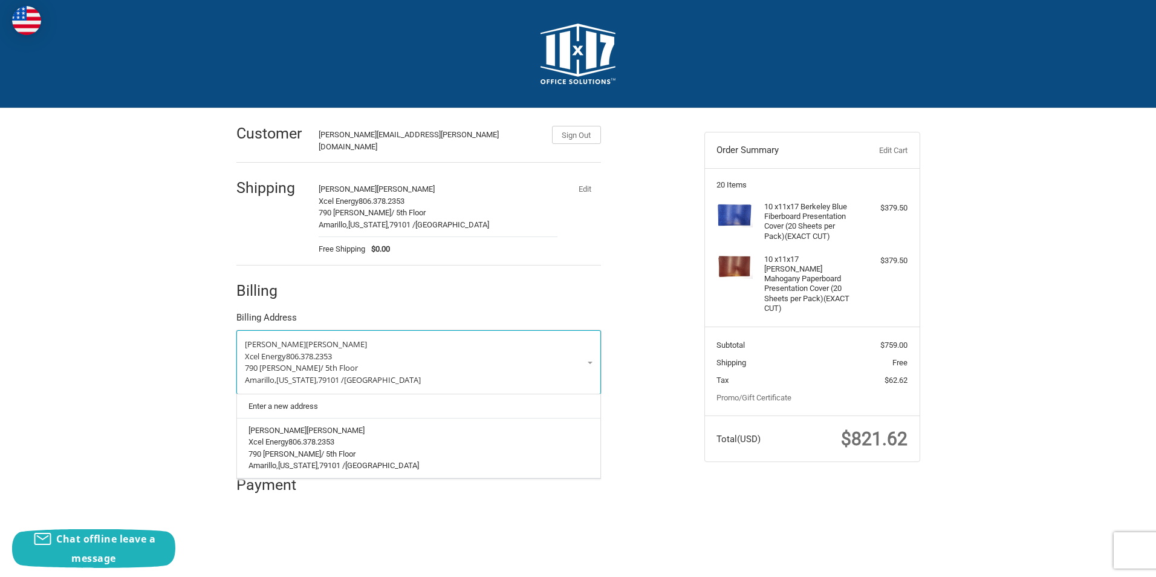
click at [592, 351] on p "Xcel Energy 806.378.2353" at bounding box center [419, 357] width 348 height 12
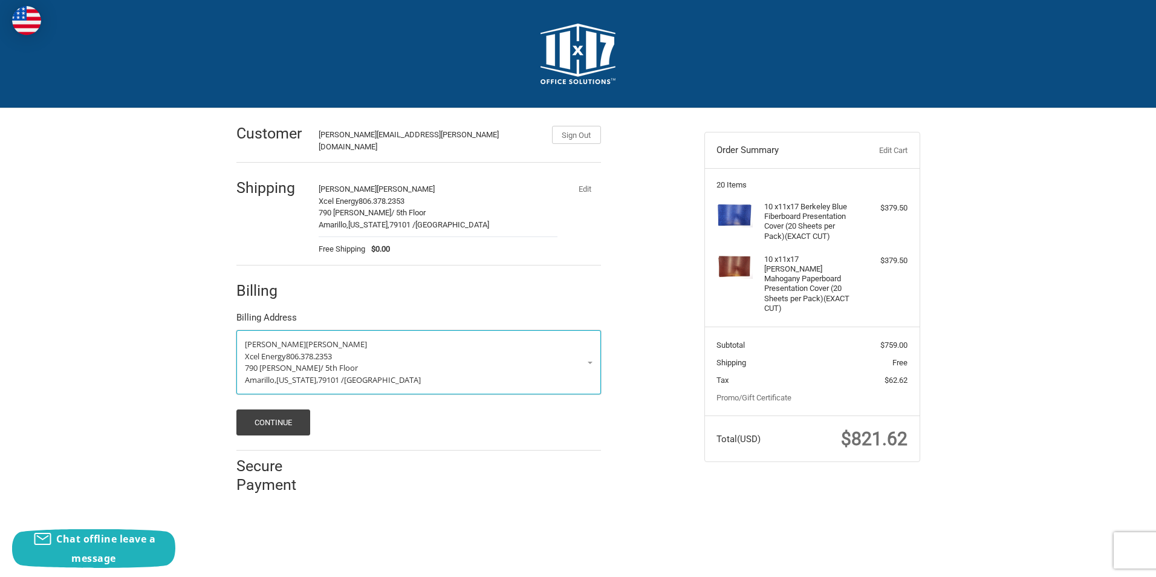
click at [265, 339] on span "[PERSON_NAME]" at bounding box center [275, 344] width 61 height 11
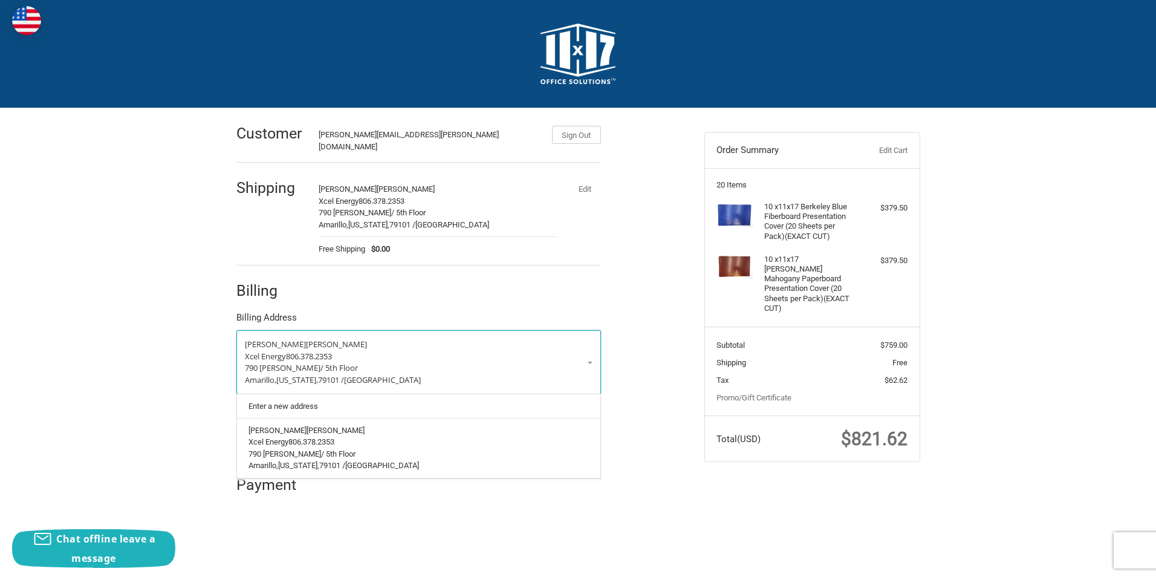
click at [349, 340] on p "Jeffrey Watson" at bounding box center [419, 345] width 348 height 12
click at [486, 276] on div "Billing" at bounding box center [418, 290] width 365 height 41
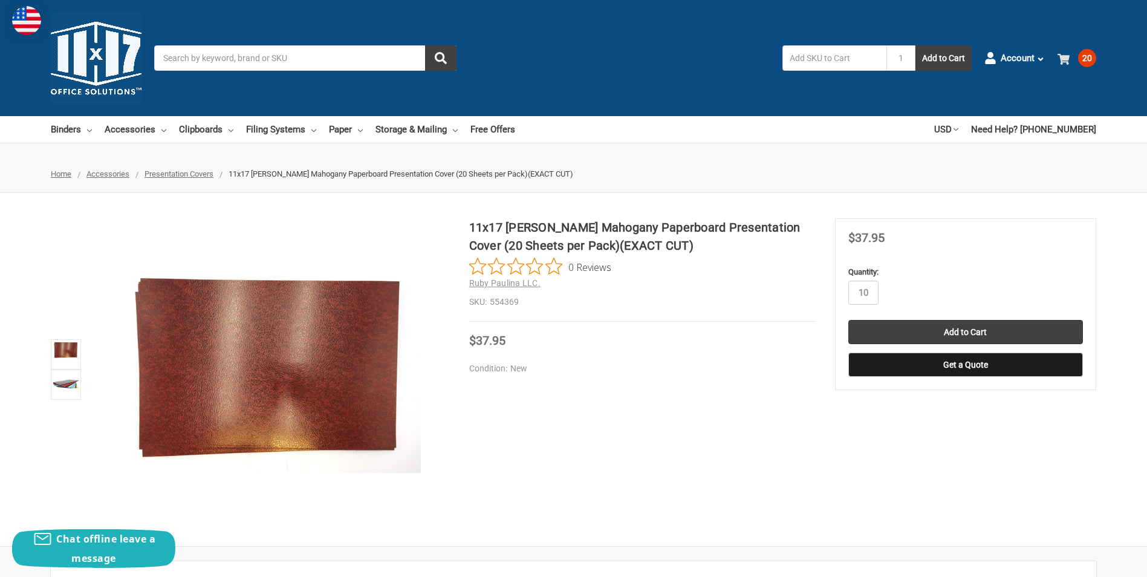
click at [1088, 54] on span "20" at bounding box center [1087, 58] width 18 height 18
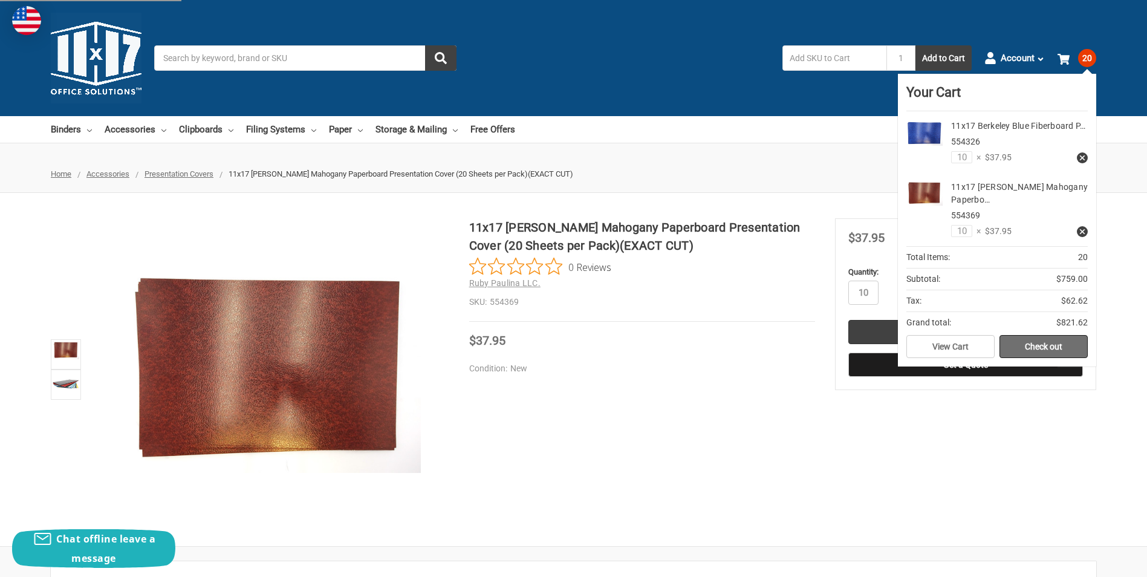
click at [1063, 342] on link "Check out" at bounding box center [1044, 346] width 88 height 23
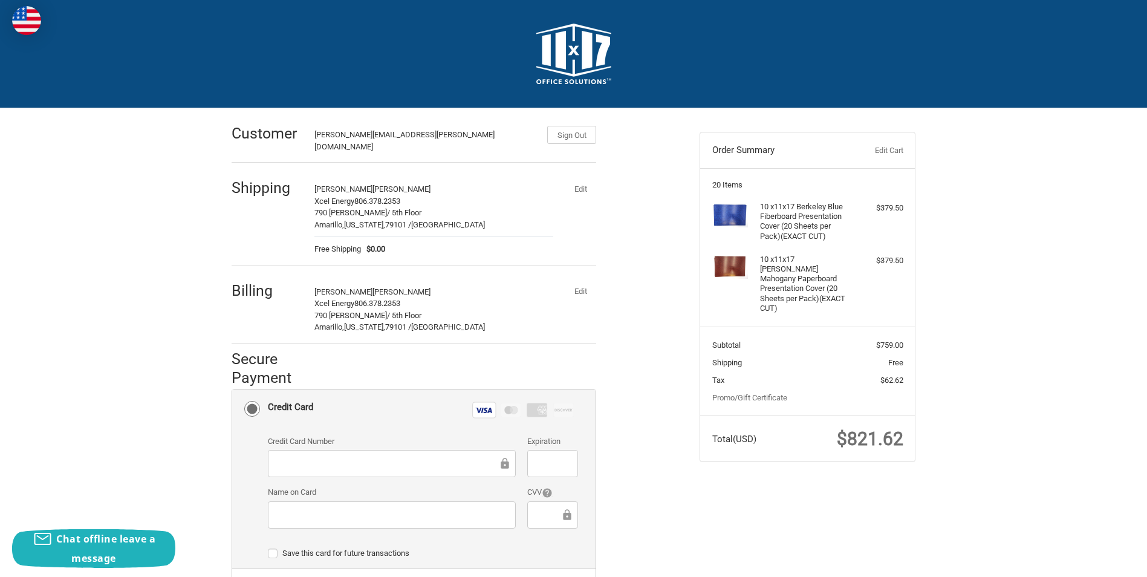
click at [610, 470] on ol "Customer [PERSON_NAME][EMAIL_ADDRESS][PERSON_NAME][DOMAIN_NAME] Sign Out Shippi…" at bounding box center [438, 442] width 412 height 668
click at [579, 477] on div "Credit Card Number Expiration Name on Card CVV" at bounding box center [423, 486] width 322 height 102
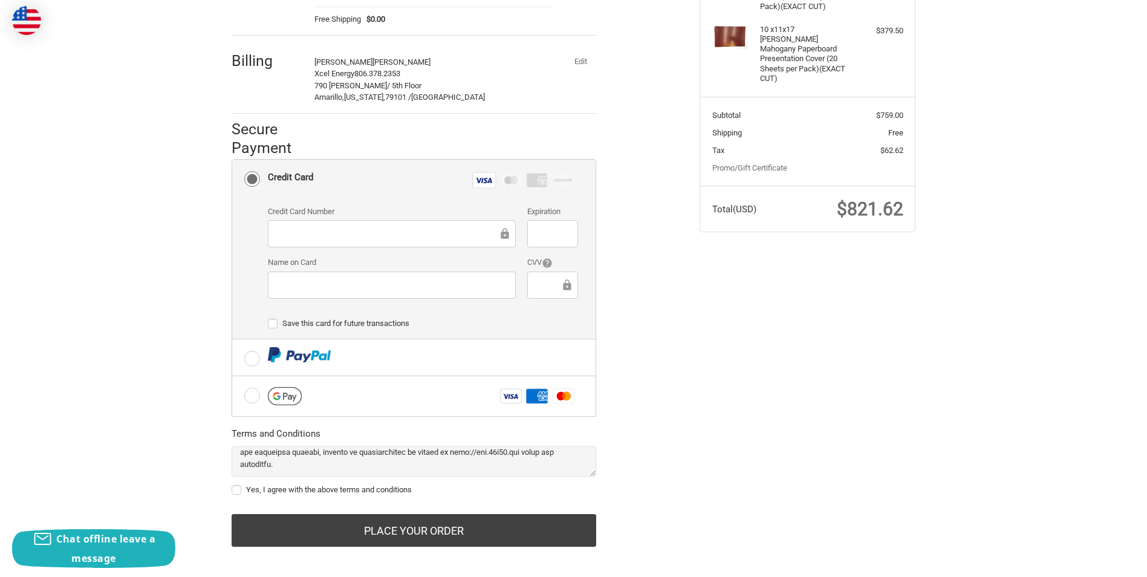
scroll to position [907, 0]
click at [238, 485] on label "Yes, I agree with the above terms and conditions" at bounding box center [414, 490] width 365 height 10
click at [232, 484] on input "Yes, I agree with the above terms and conditions" at bounding box center [232, 484] width 1 height 1
checkbox input "true"
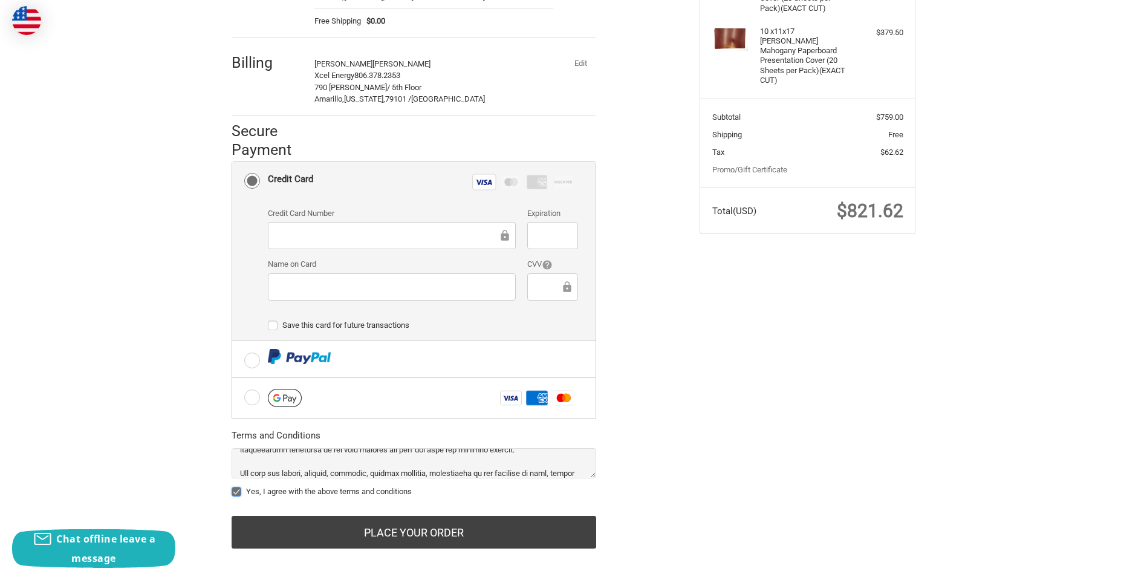
scroll to position [230, 0]
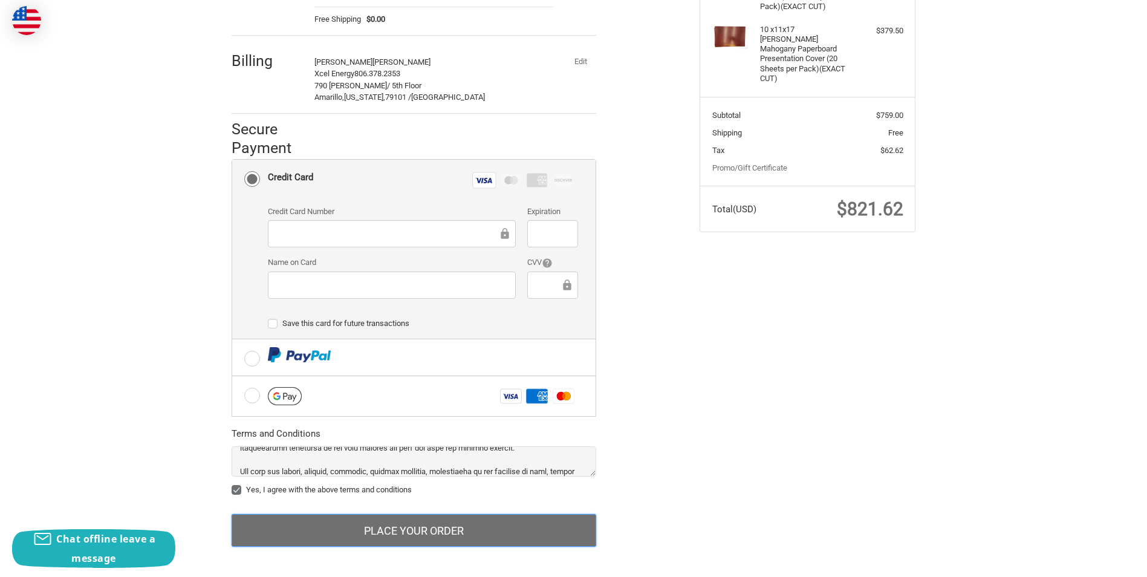
click at [401, 523] on button "Place Your Order" at bounding box center [414, 530] width 365 height 33
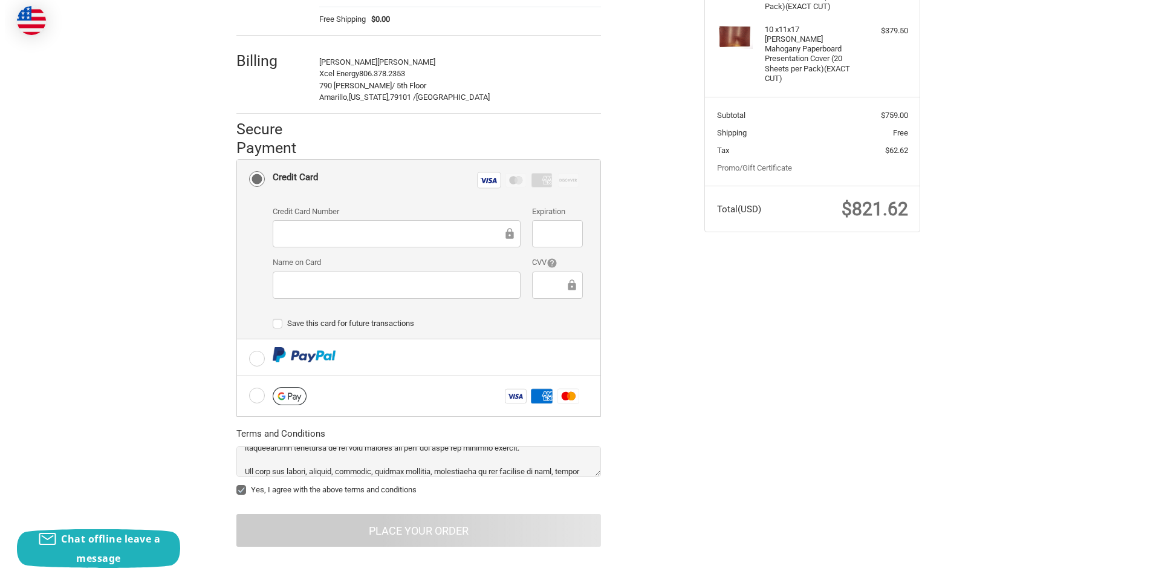
scroll to position [0, 0]
